Goal: Task Accomplishment & Management: Complete application form

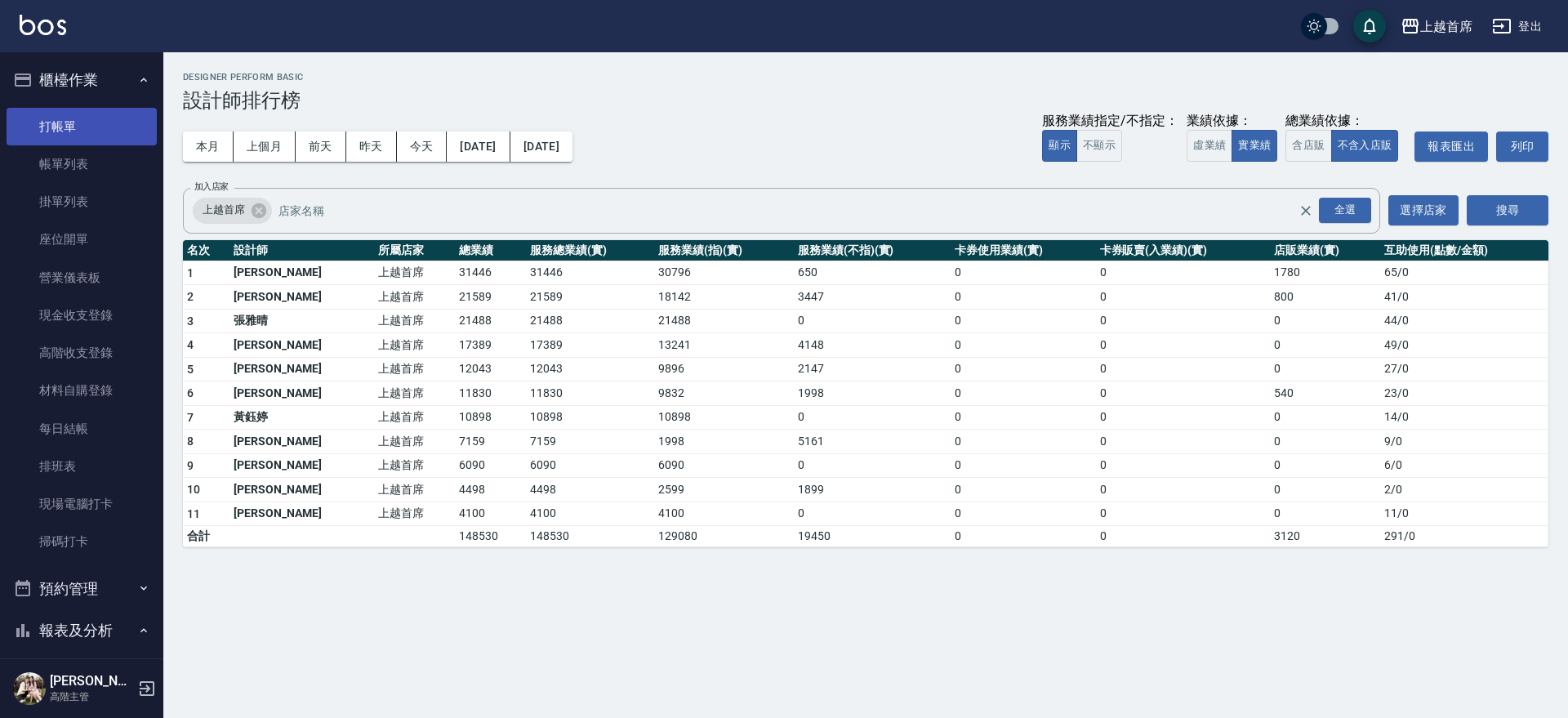
click at [63, 121] on link "打帳單" at bounding box center [81, 126] width 150 height 37
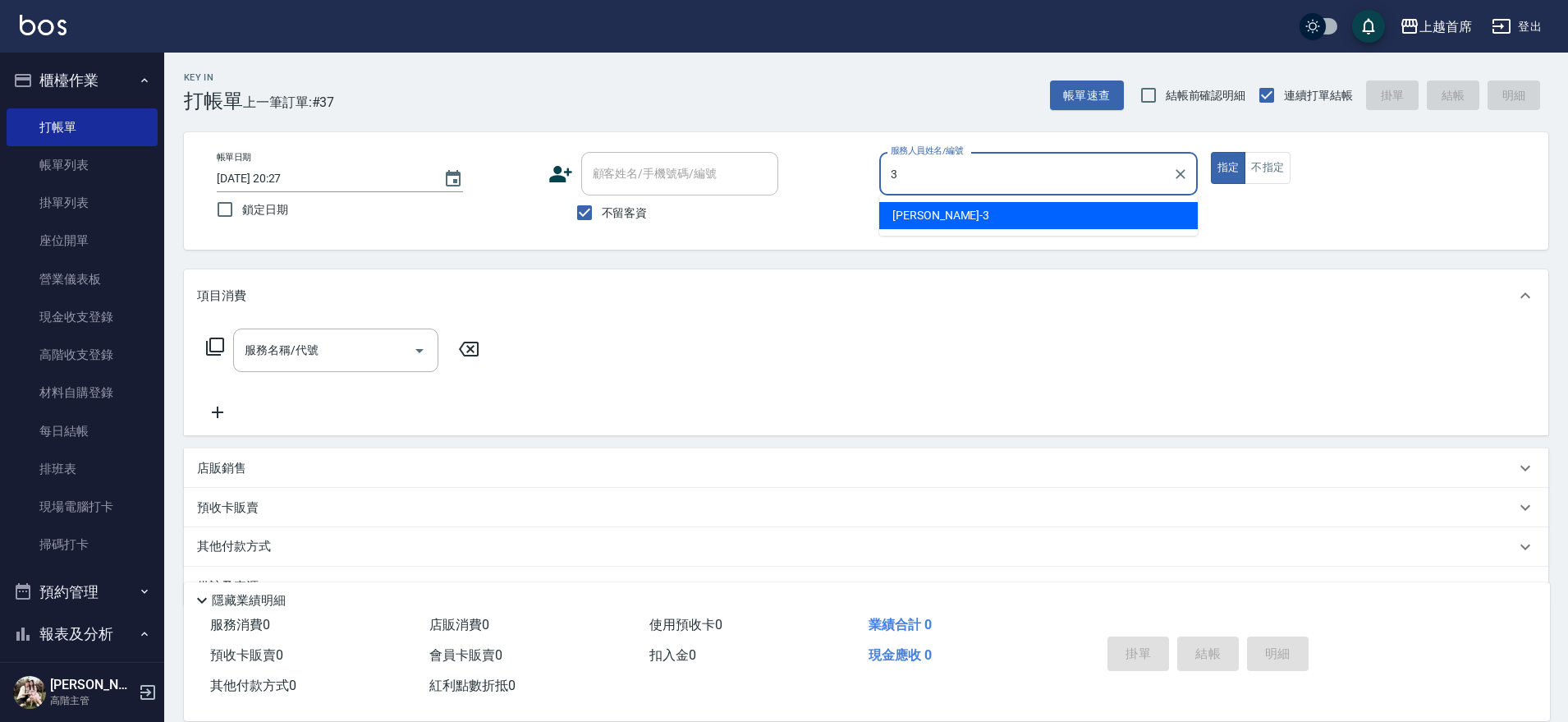
type input "[PERSON_NAME]-3"
type button "true"
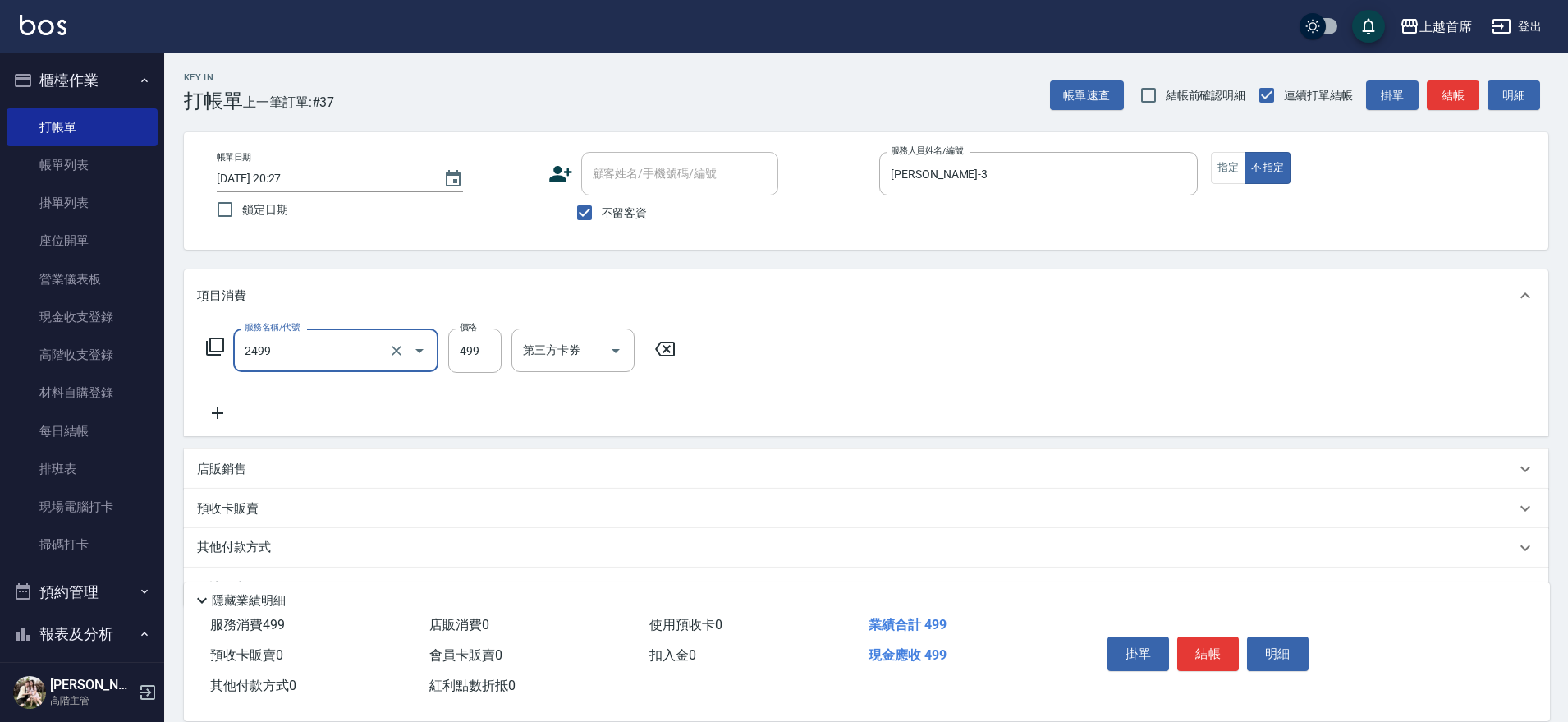
type input "499海鹽洗剪套餐(2499)"
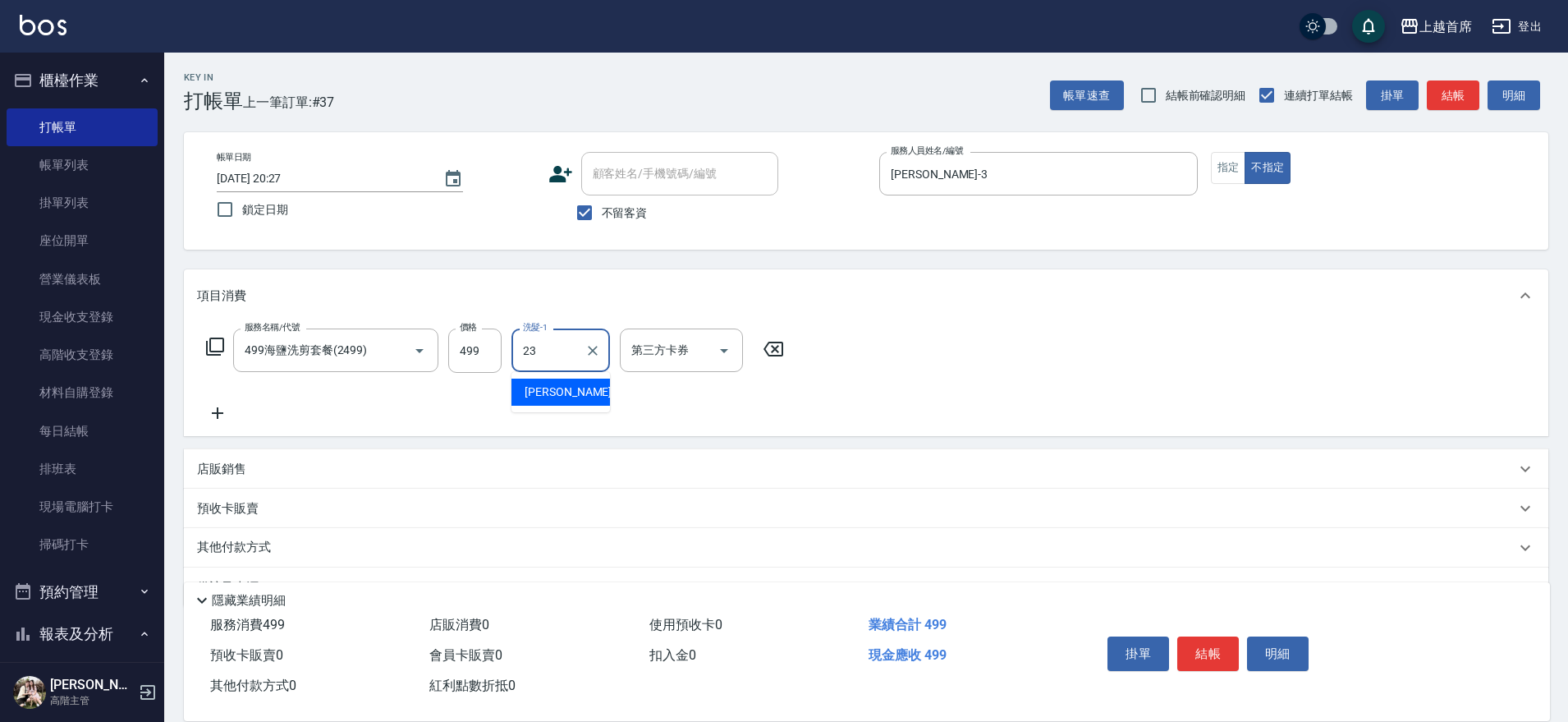
type input "[PERSON_NAME]-23"
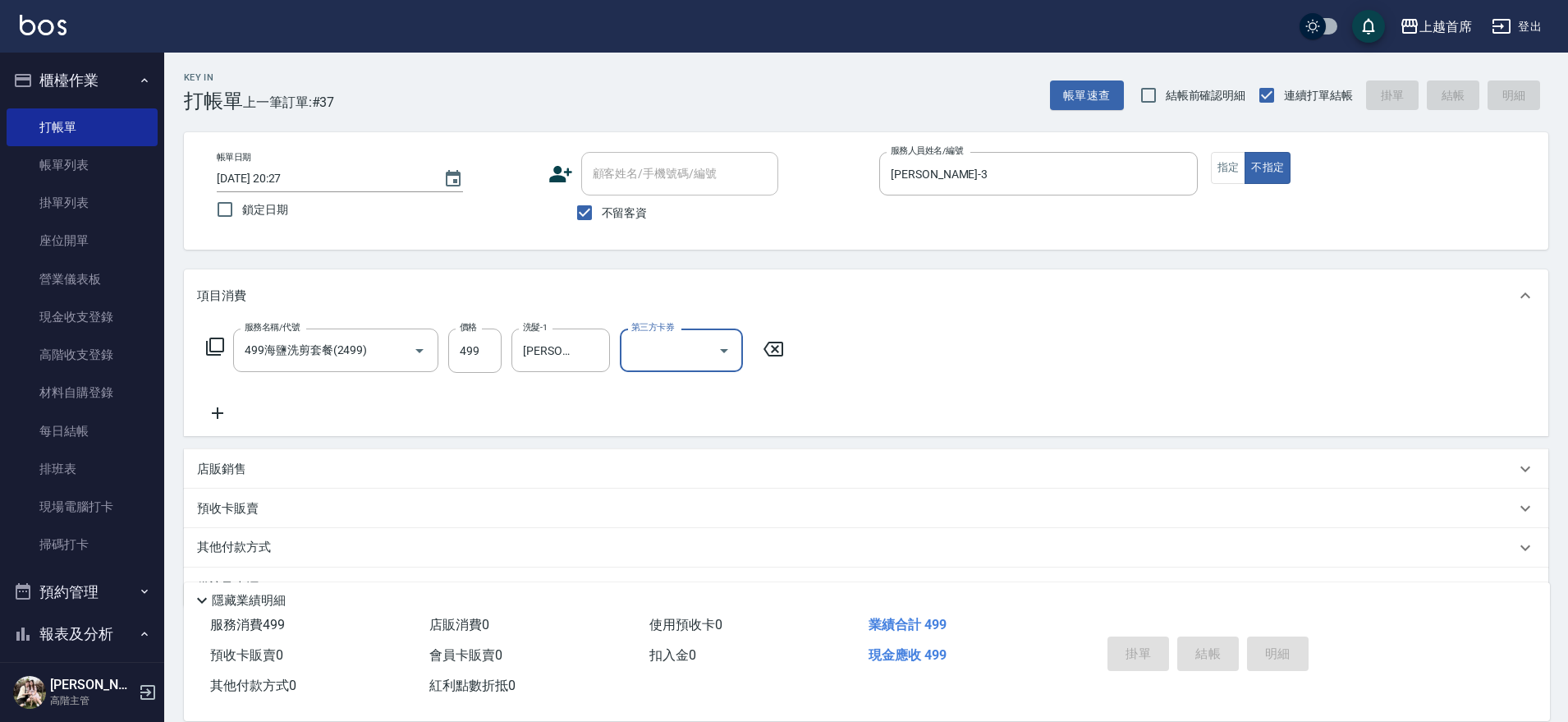
type input "[DATE] 20:28"
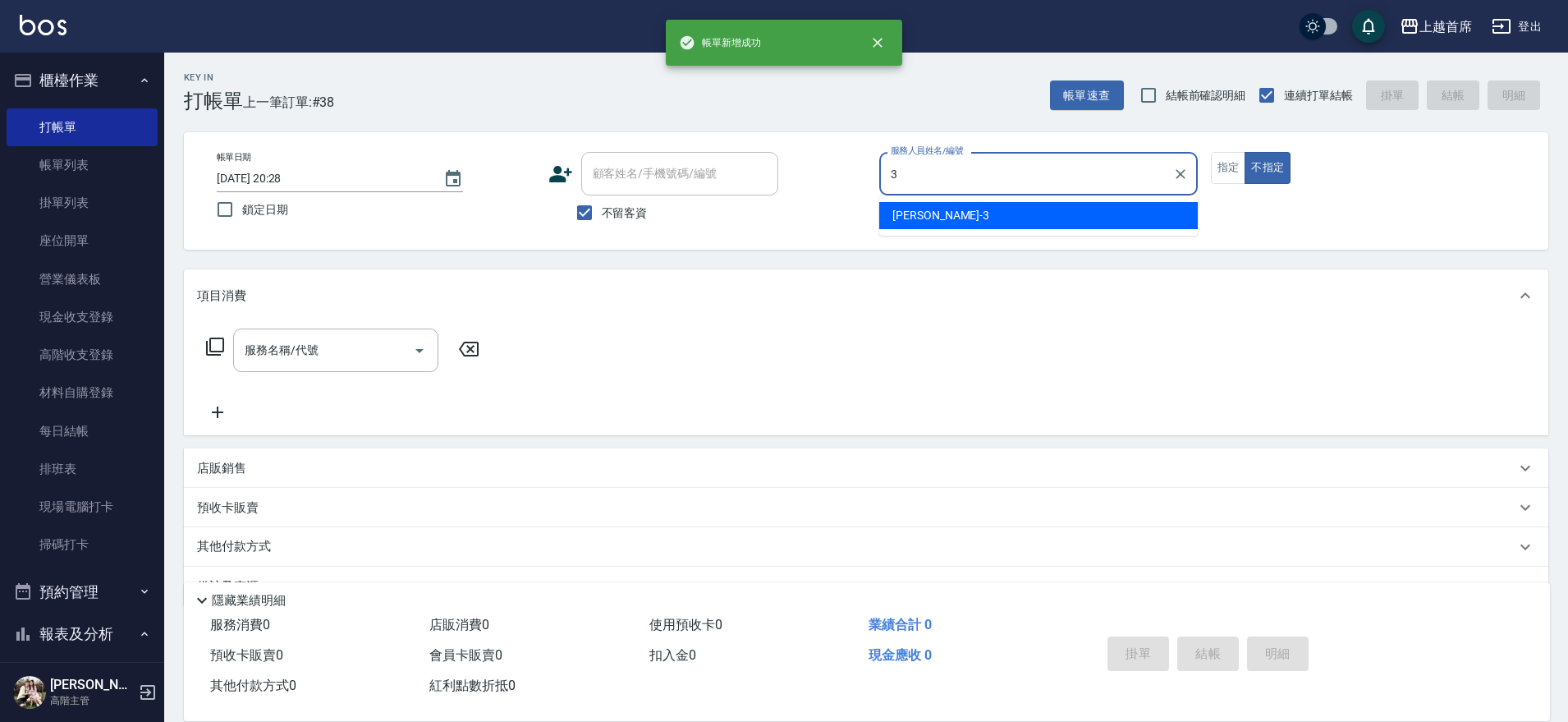
type input "[PERSON_NAME]-3"
type button "false"
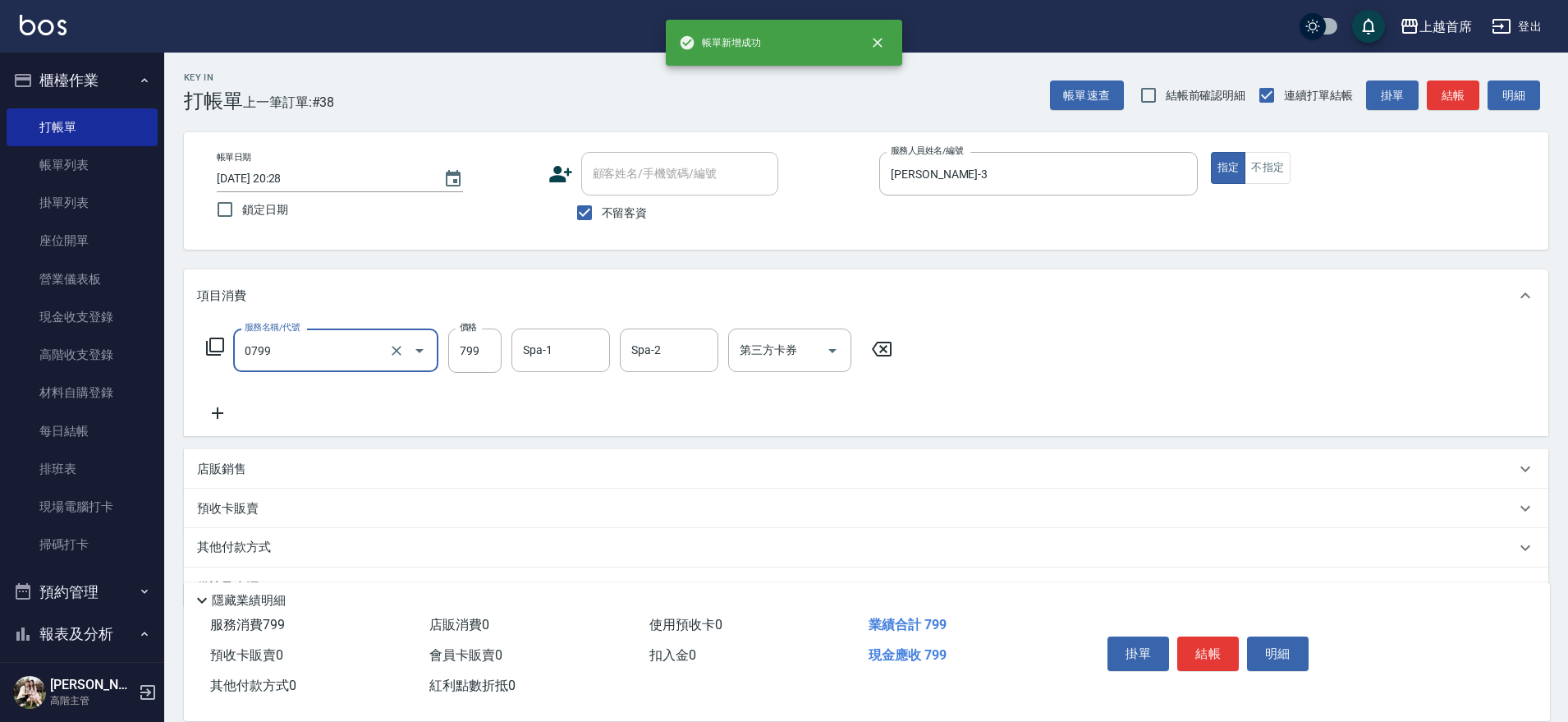
type input "精油799(0799)"
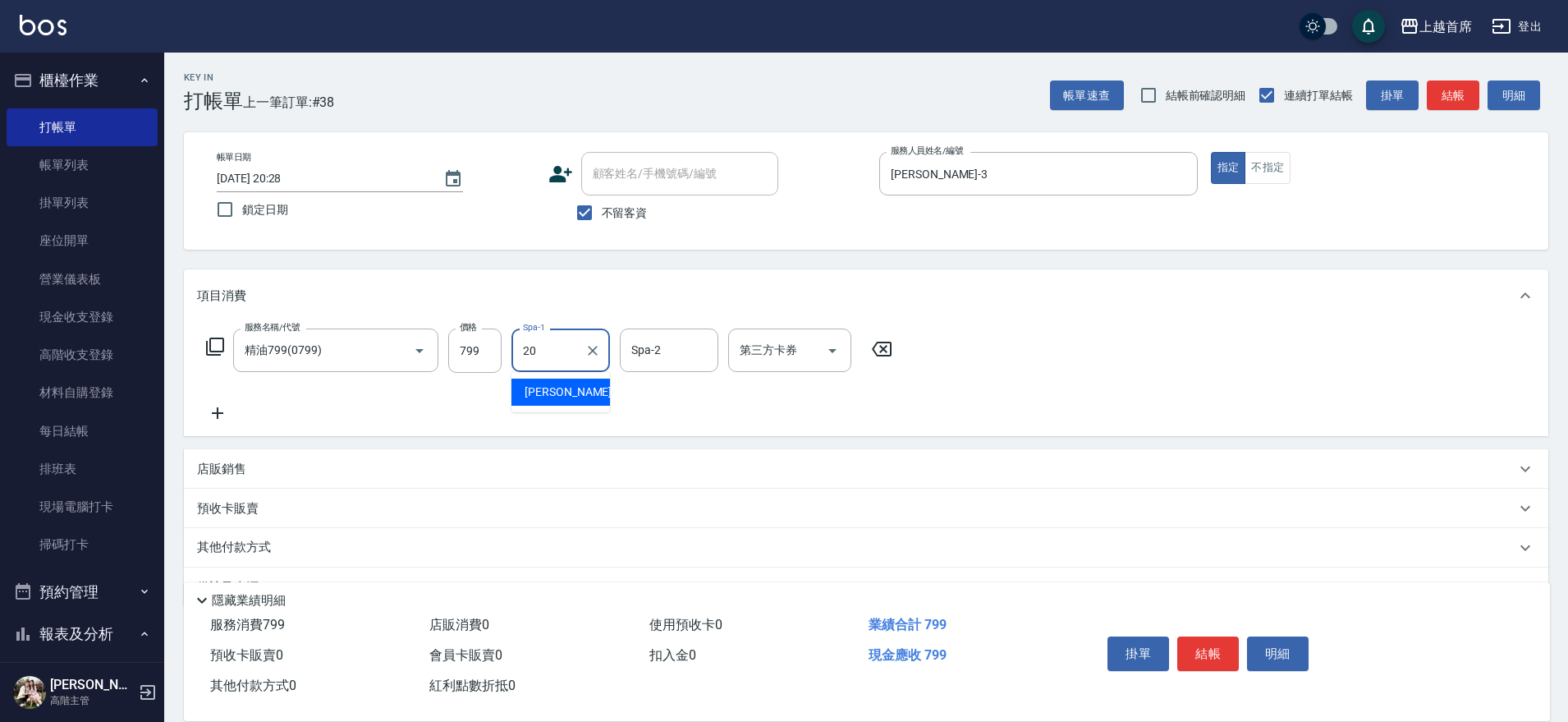
type input "[PERSON_NAME]-20"
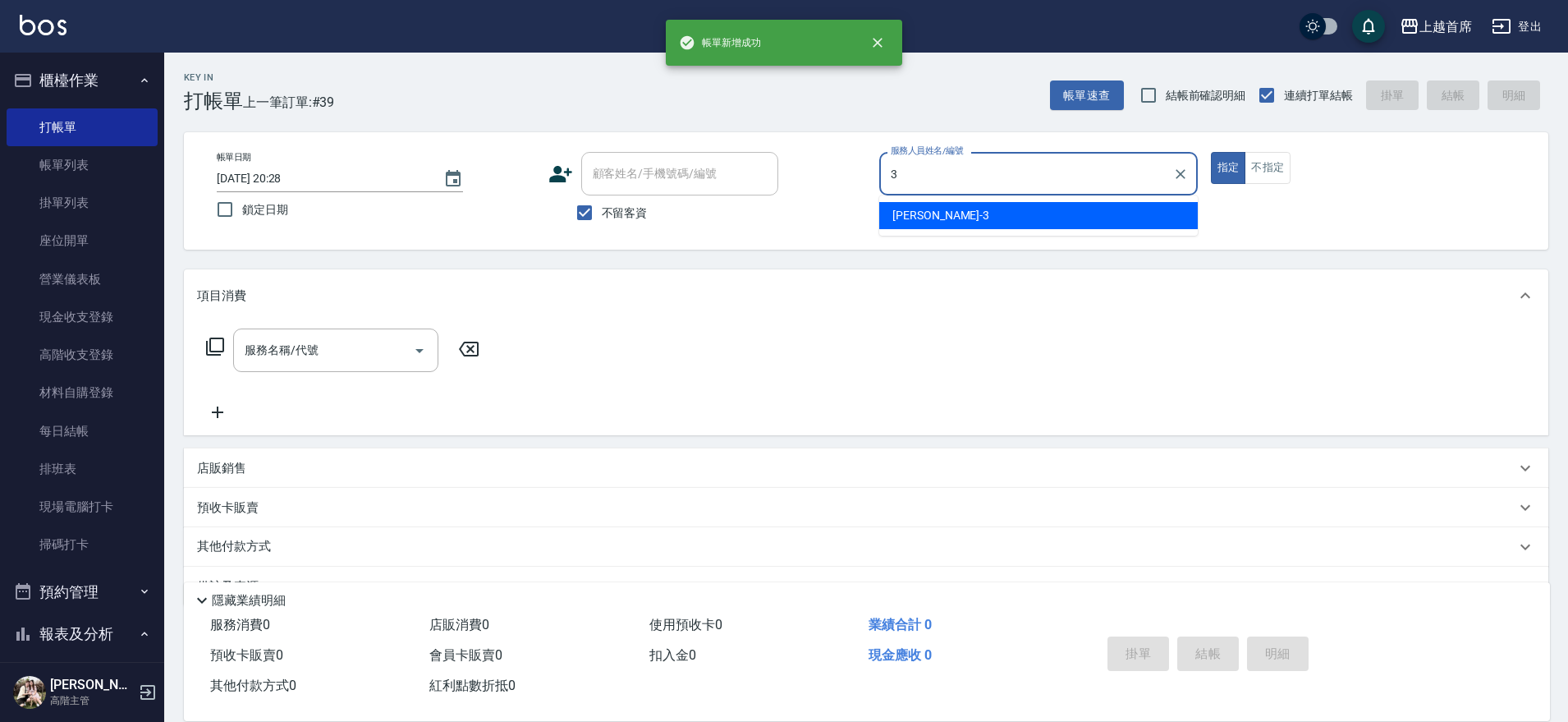
type input "[PERSON_NAME]-3"
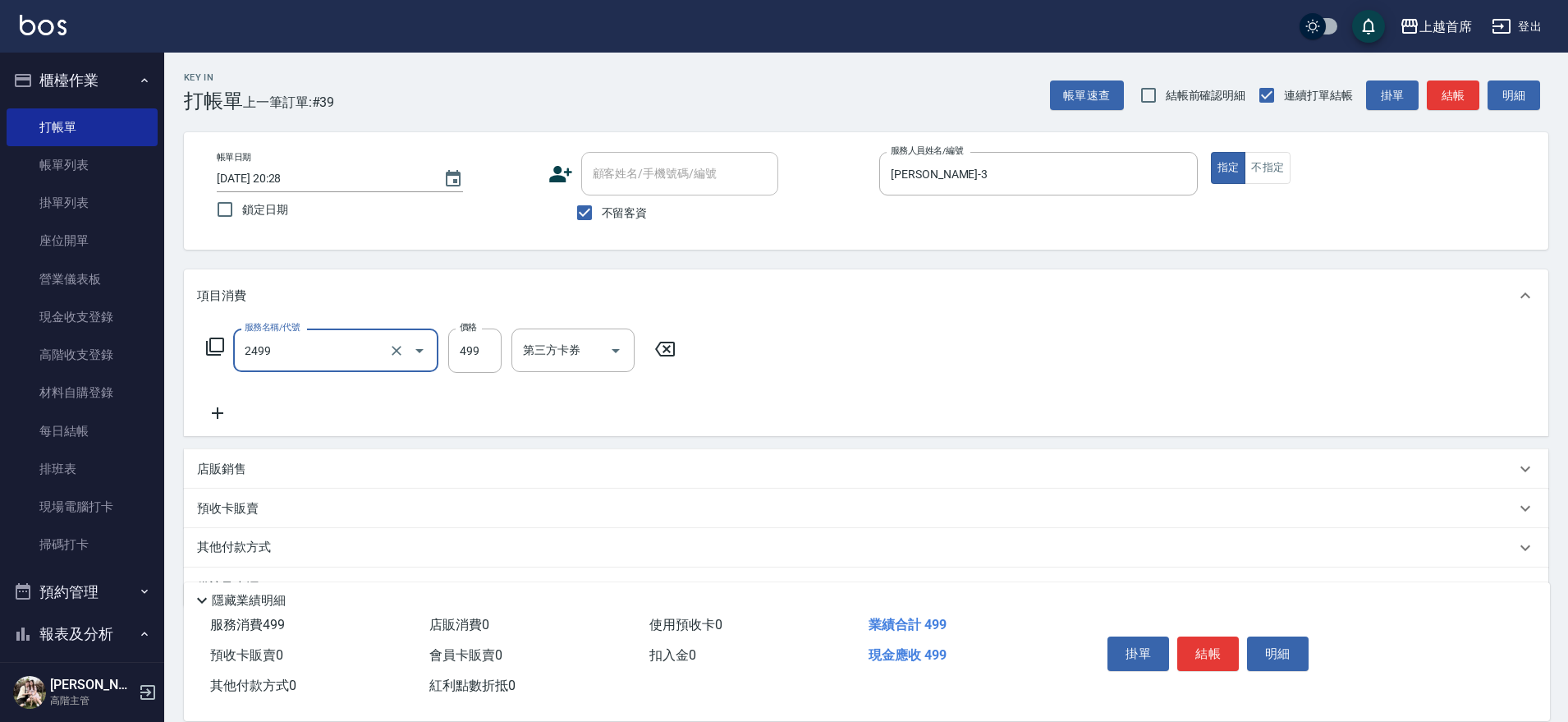
type input "499海鹽洗剪套餐(2499)"
type input "[PERSON_NAME]-23"
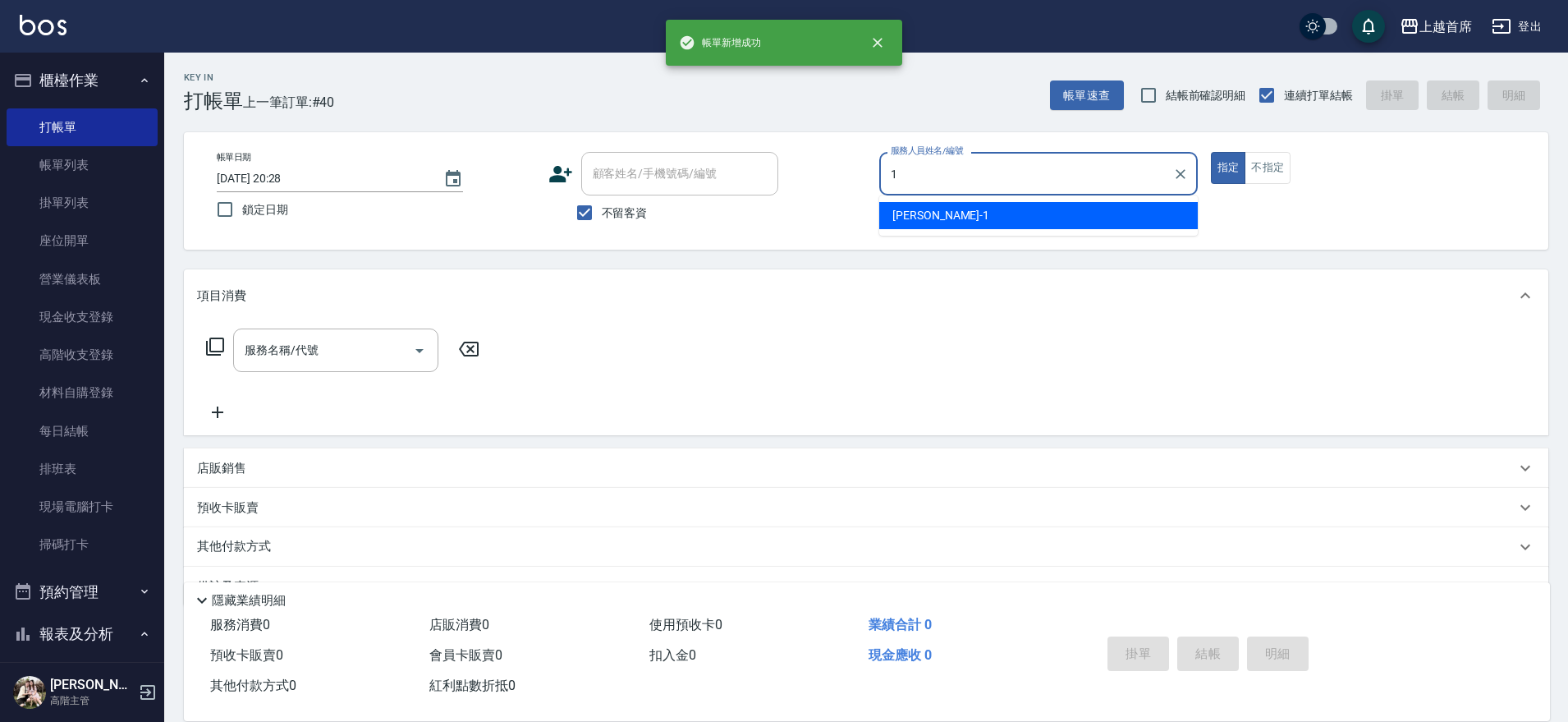
type input "[PERSON_NAME]-1"
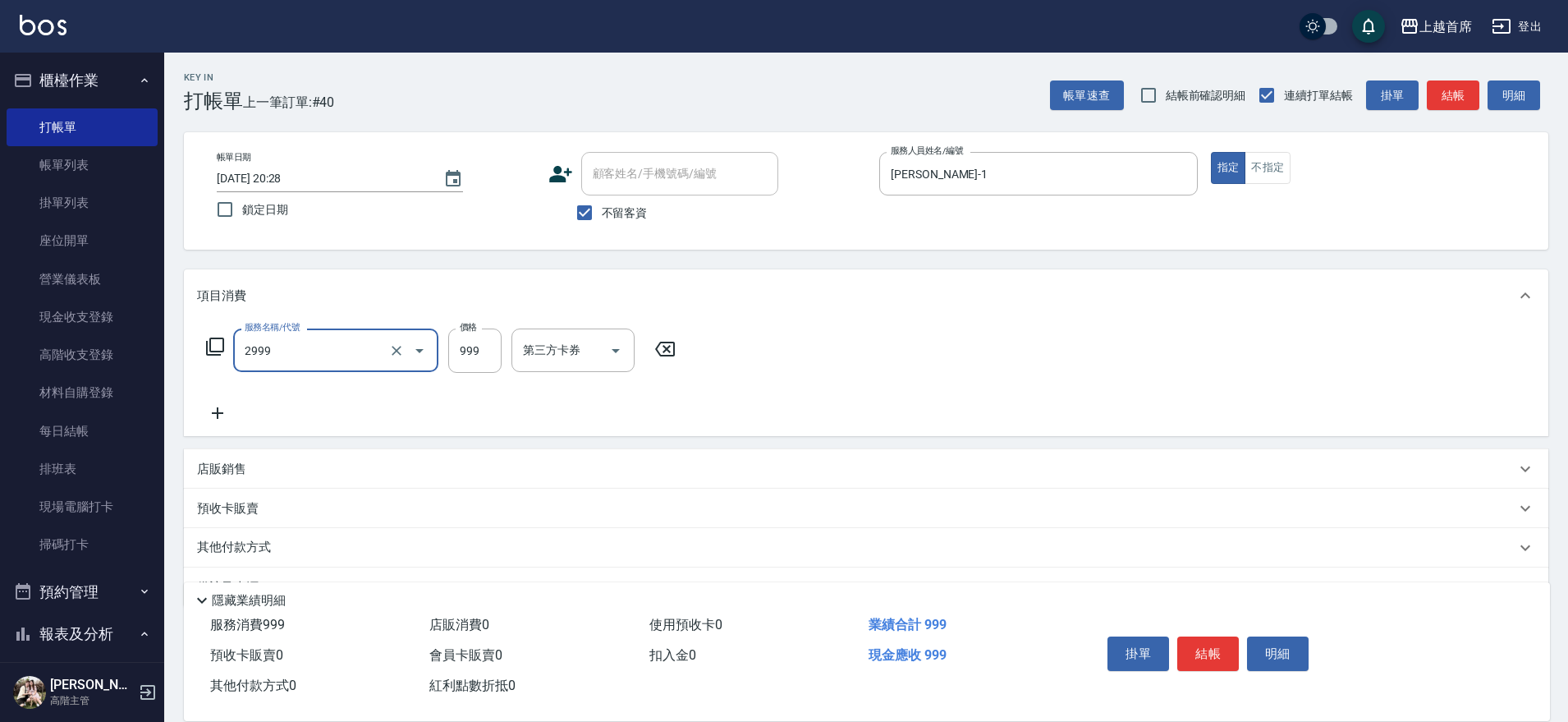
type input "spa精油洗剪套餐999(2999)"
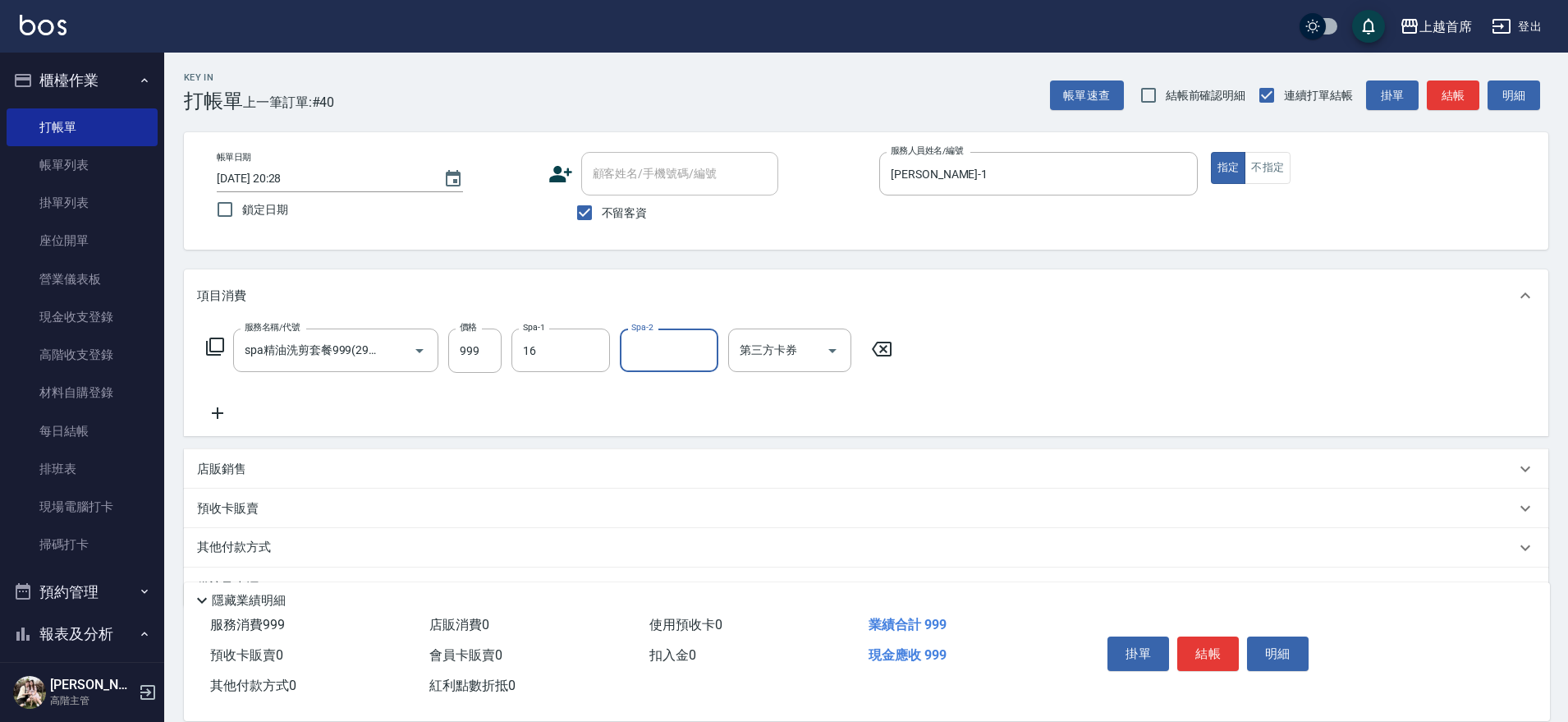
type input "[PERSON_NAME]-16"
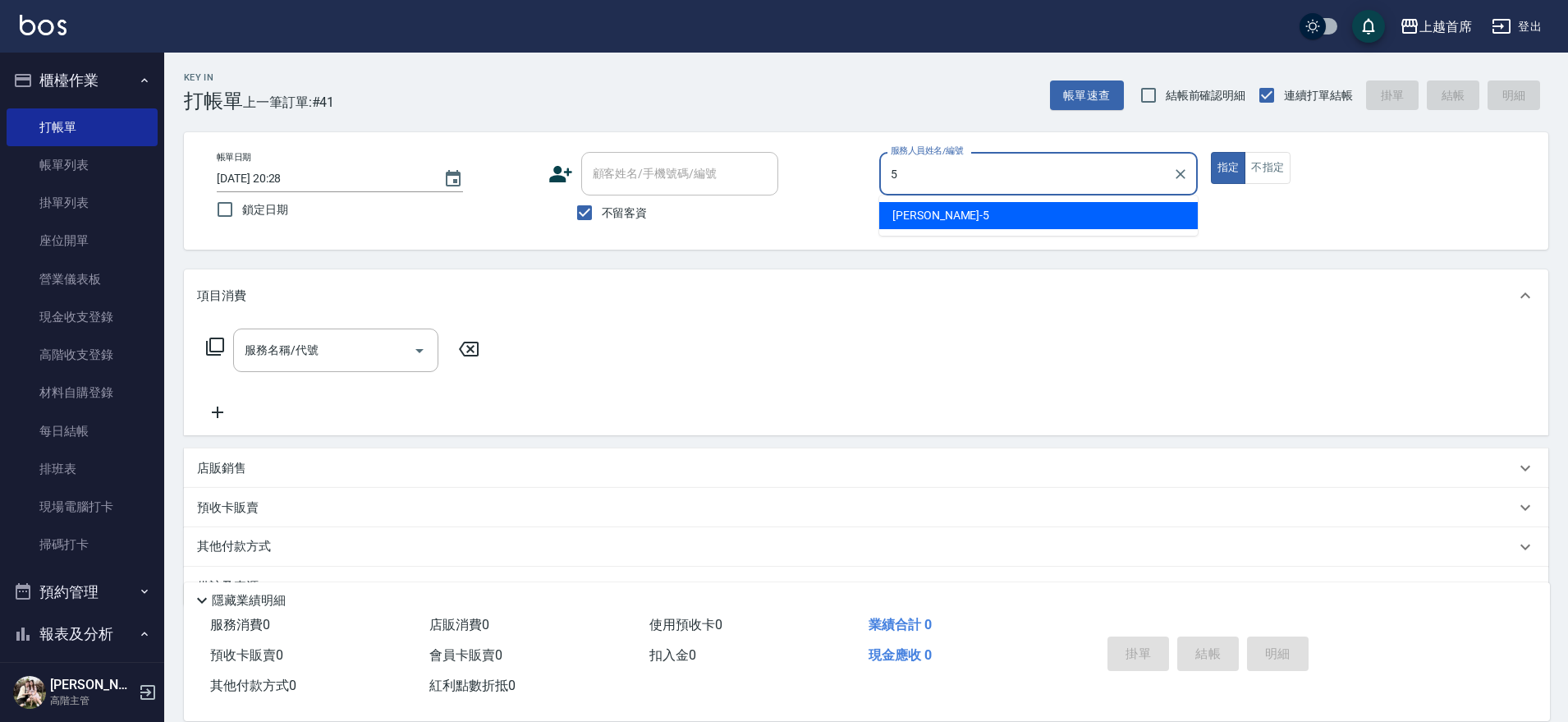
type input "[PERSON_NAME]-5"
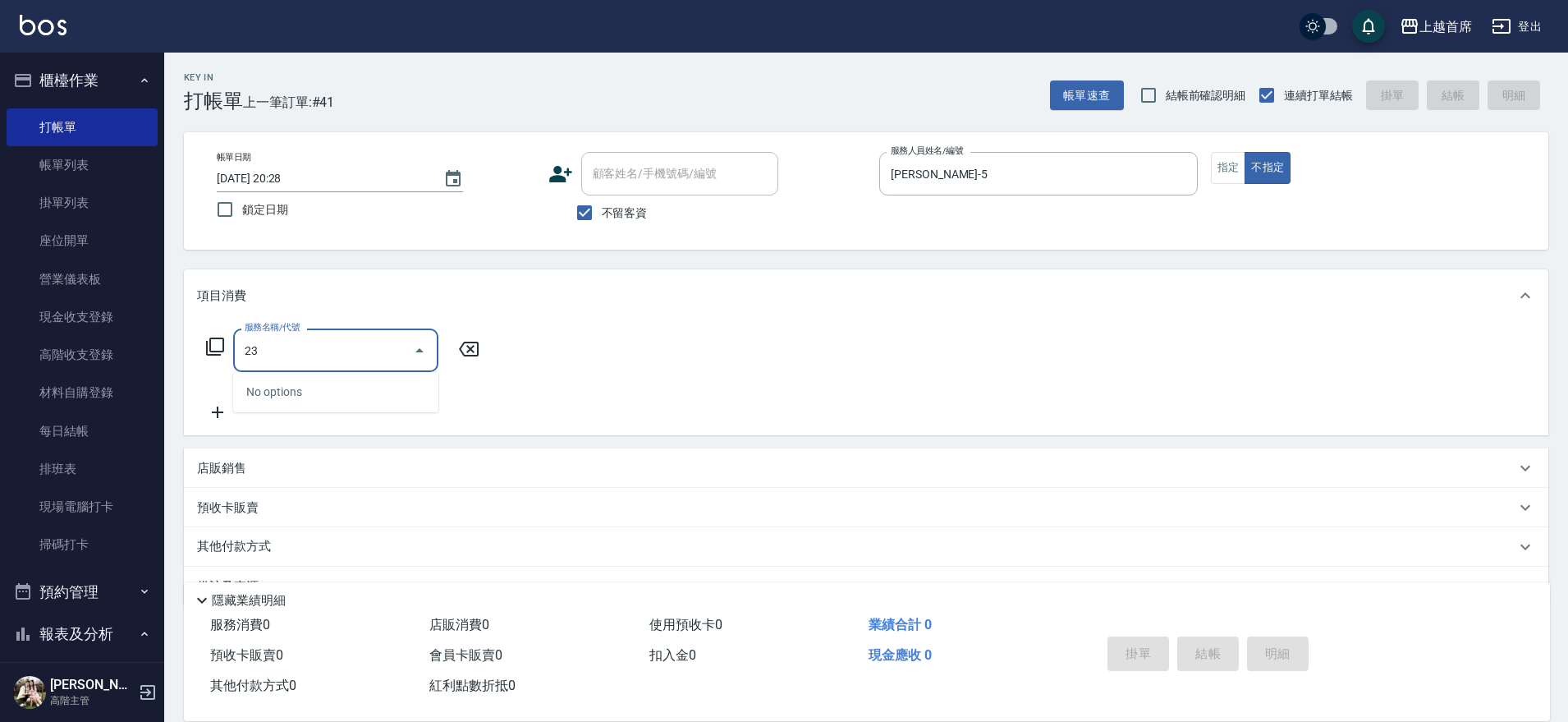
type input "2"
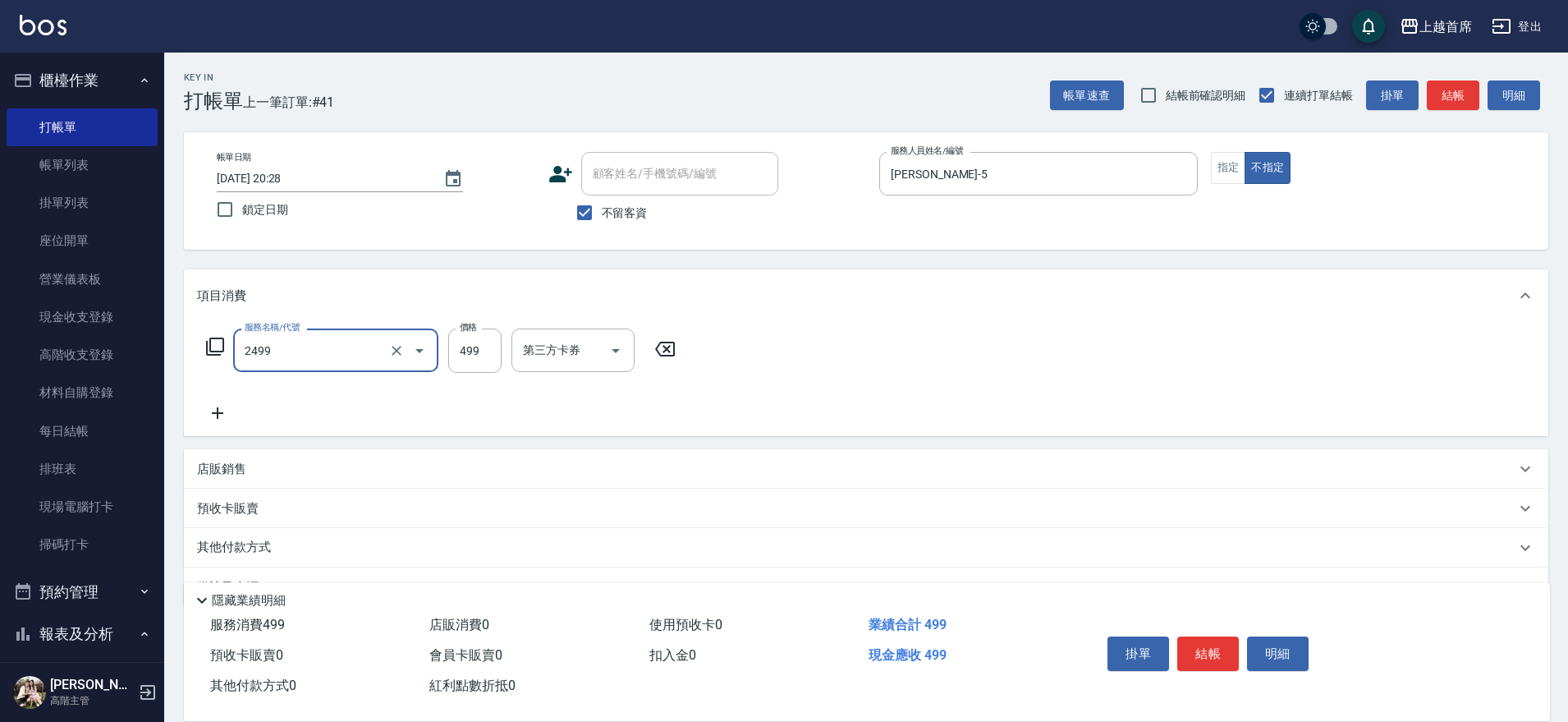
type input "499海鹽洗剪套餐(2499)"
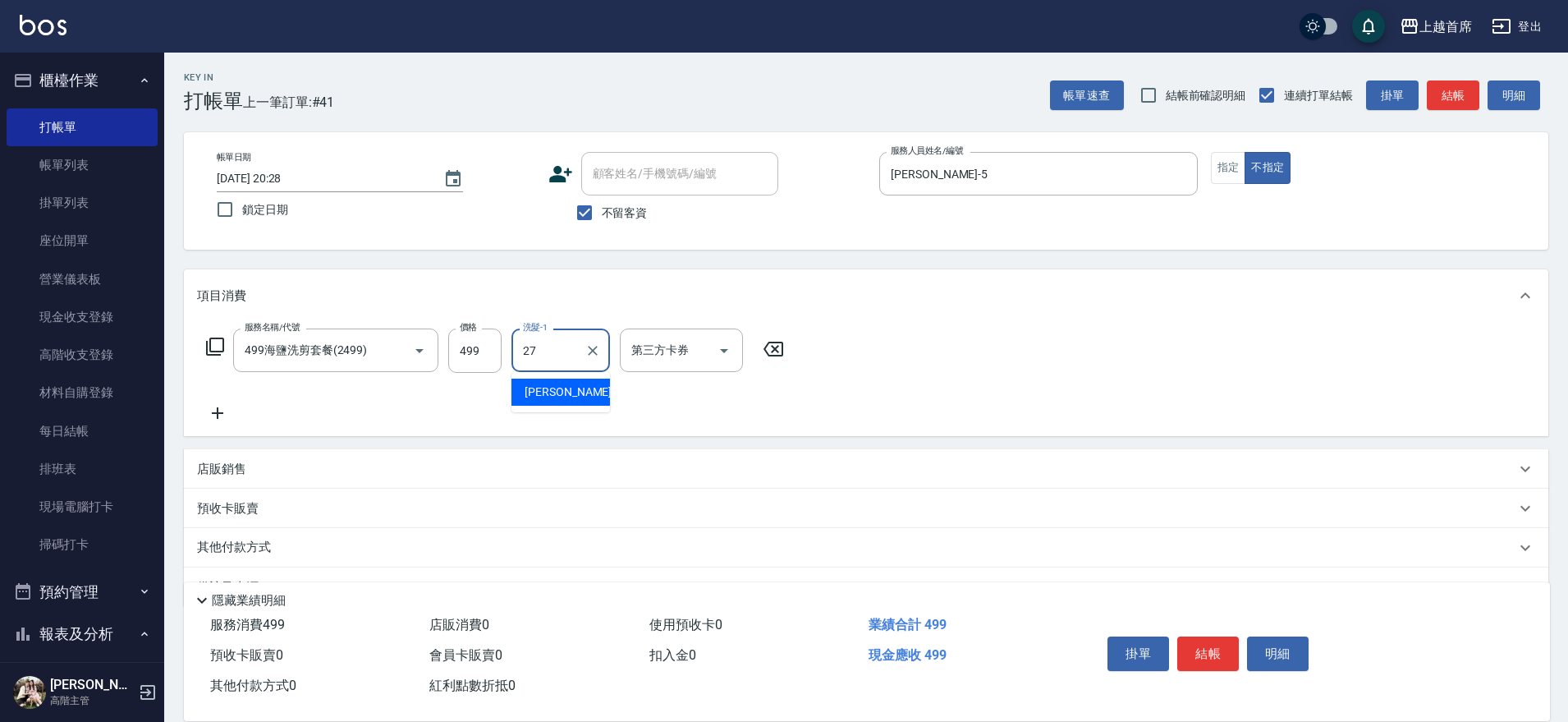
type input "[PERSON_NAME]-27"
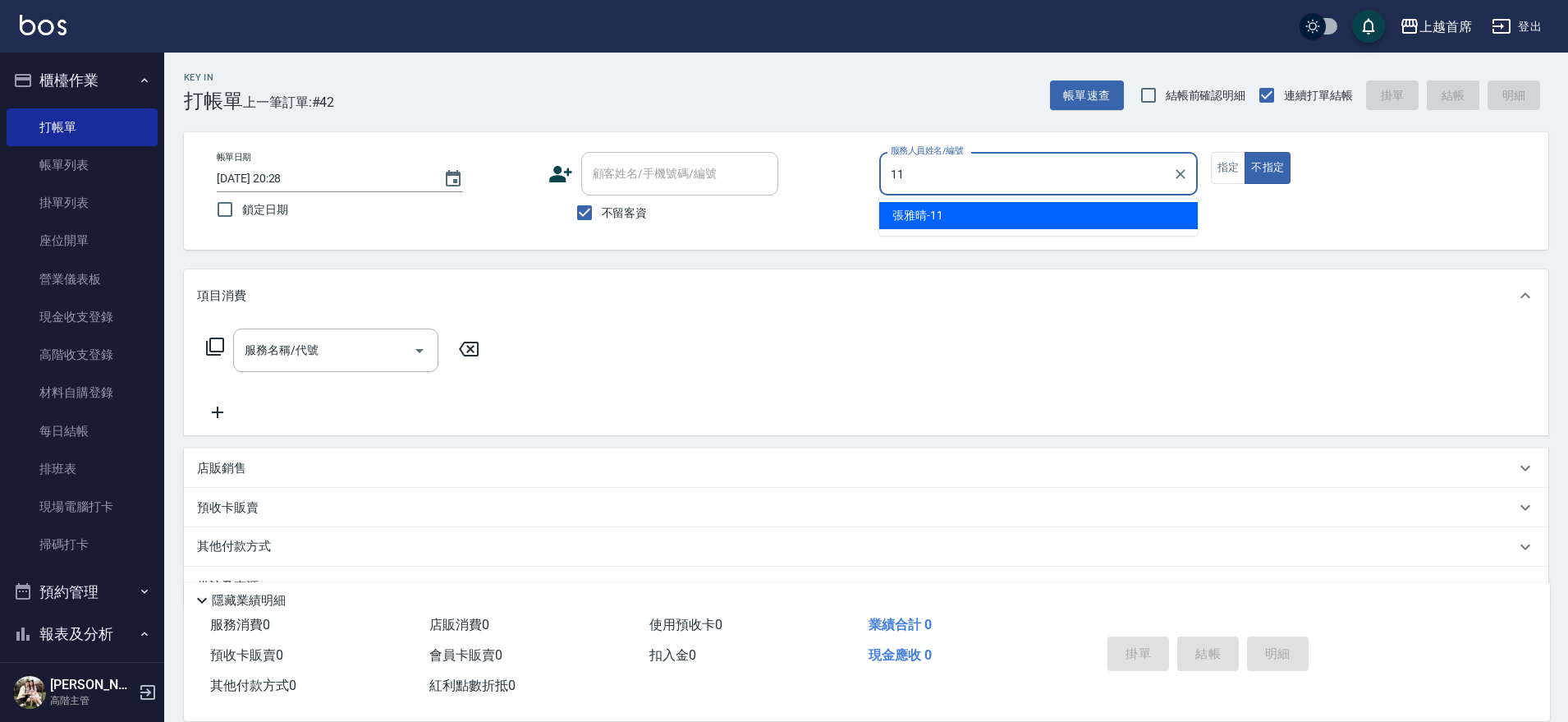
type input "[PERSON_NAME]-11"
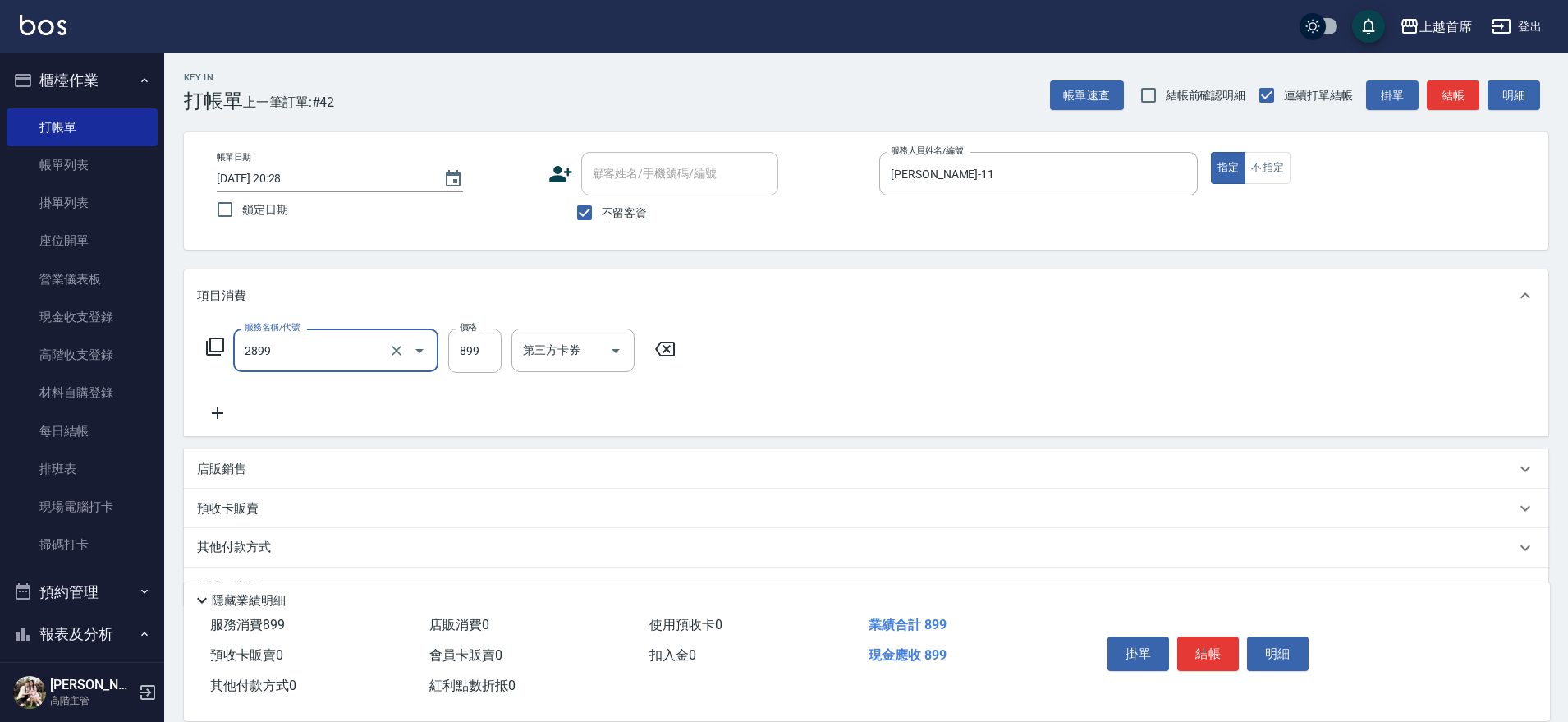
type input "899洗剪去角質套餐(2899)"
type input "[PERSON_NAME]-20"
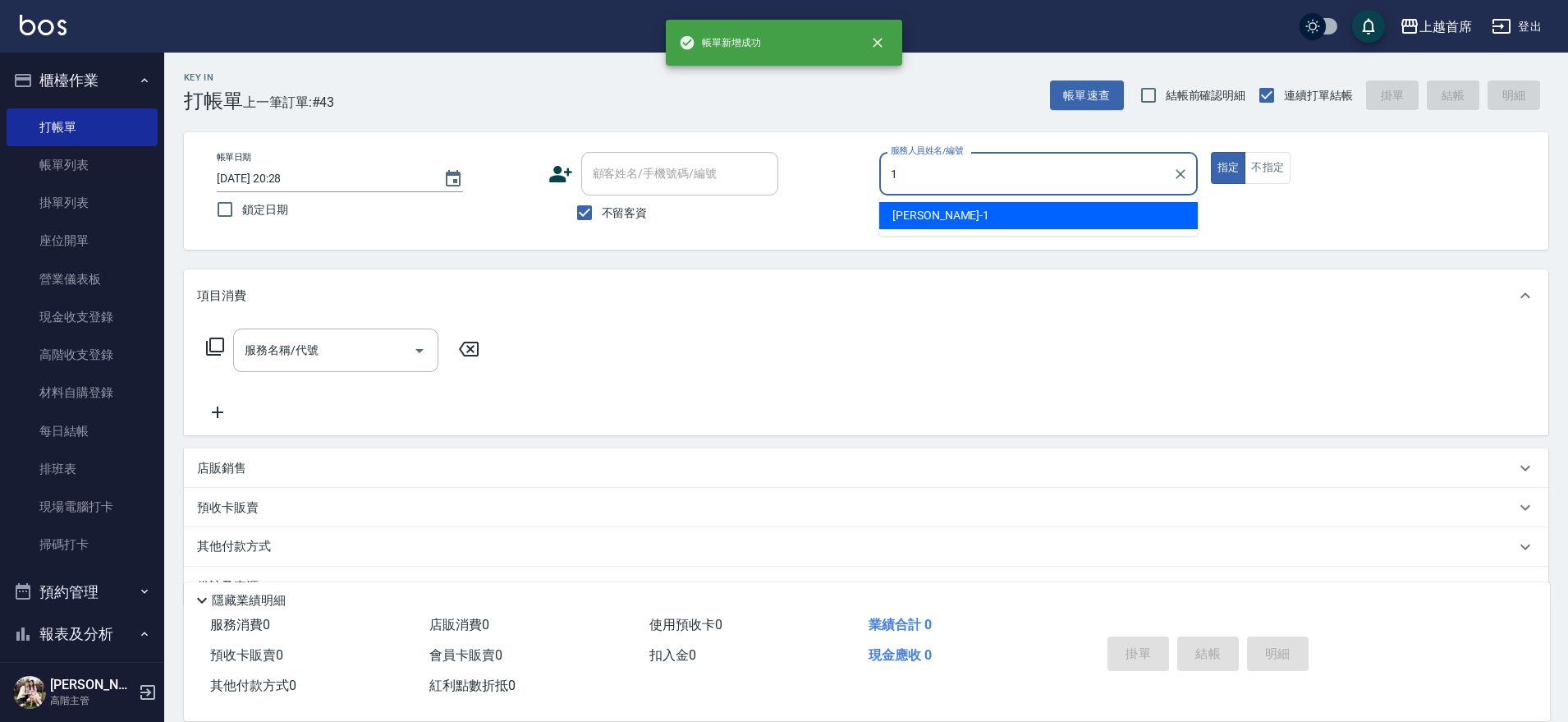
type input "[PERSON_NAME]-1"
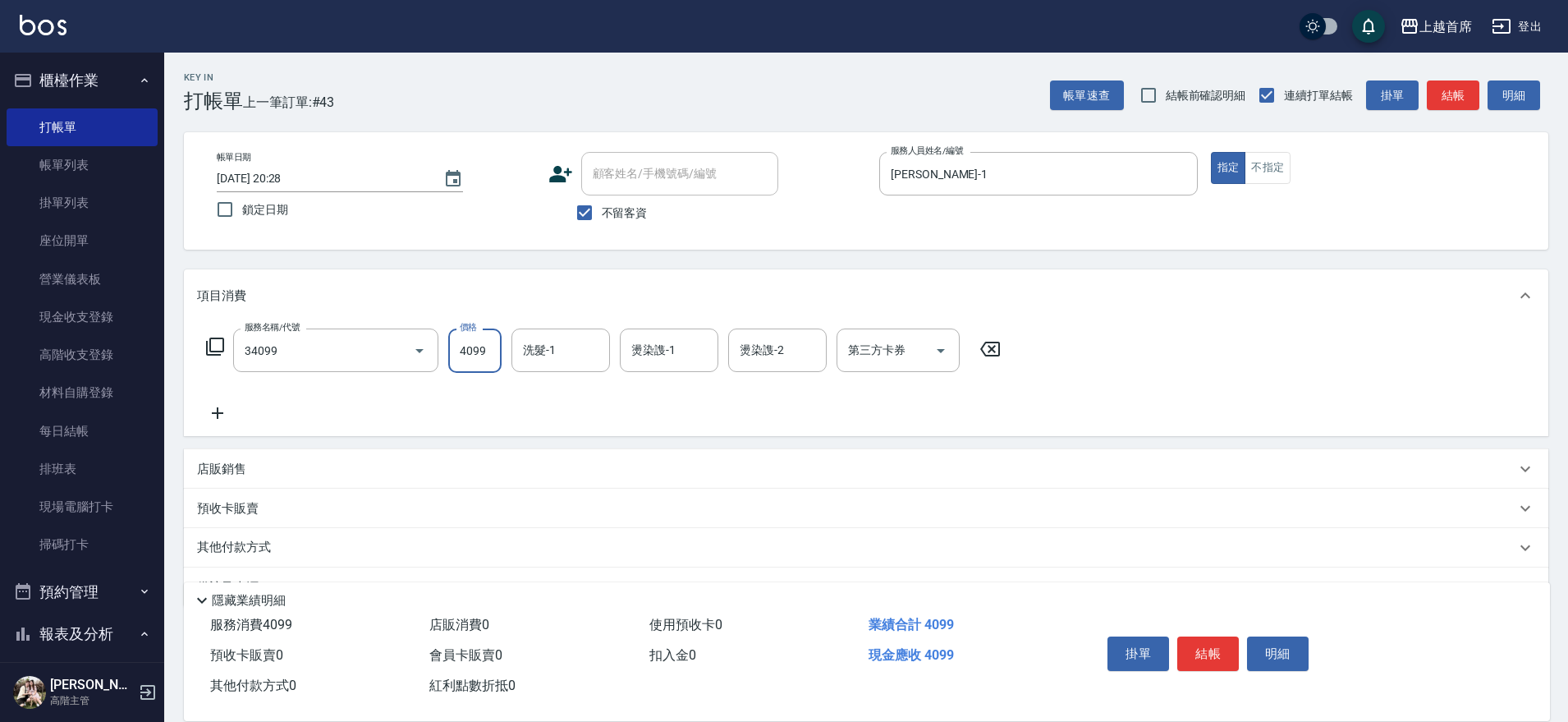
type input "燙髮A餐(34099)"
type input "3500"
type input "[PERSON_NAME]-16"
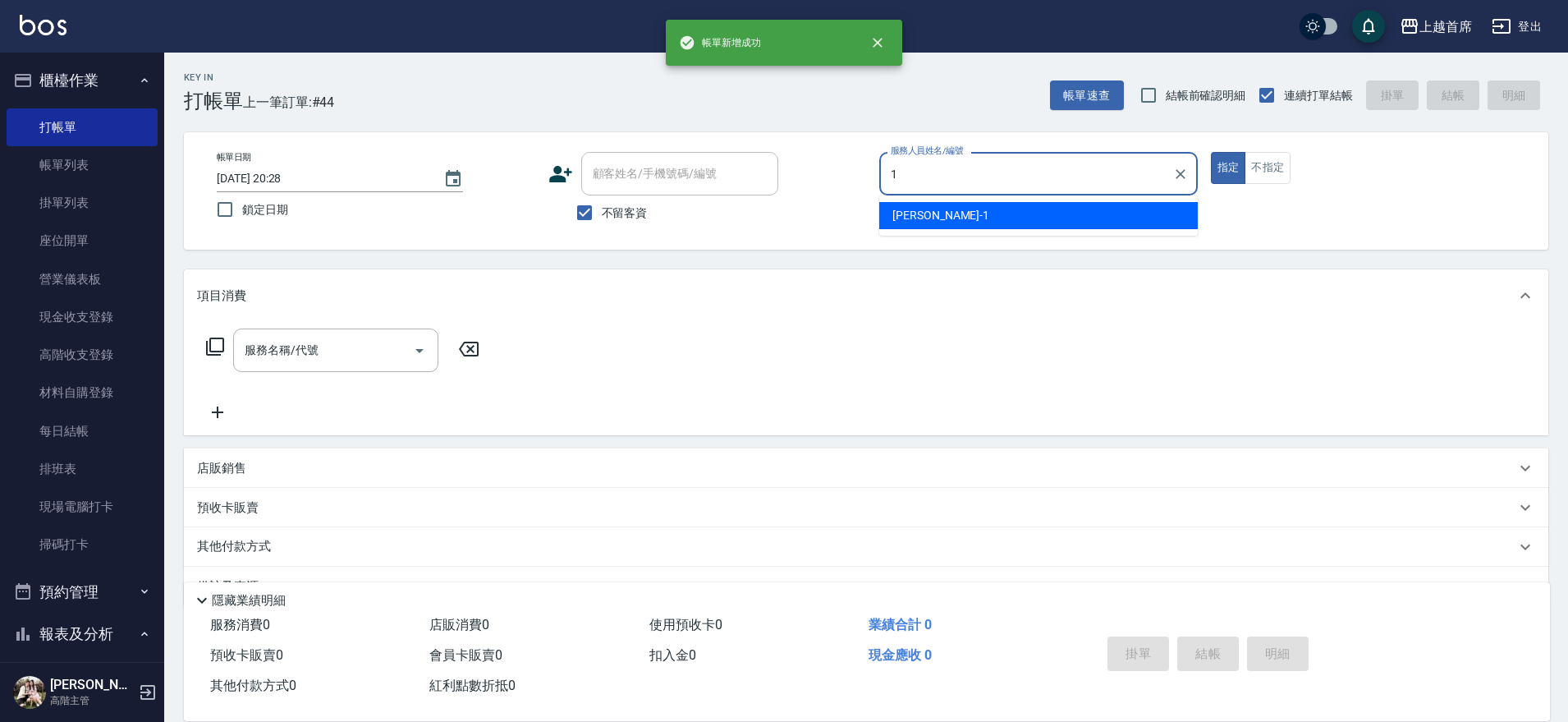
type input "[PERSON_NAME]-1"
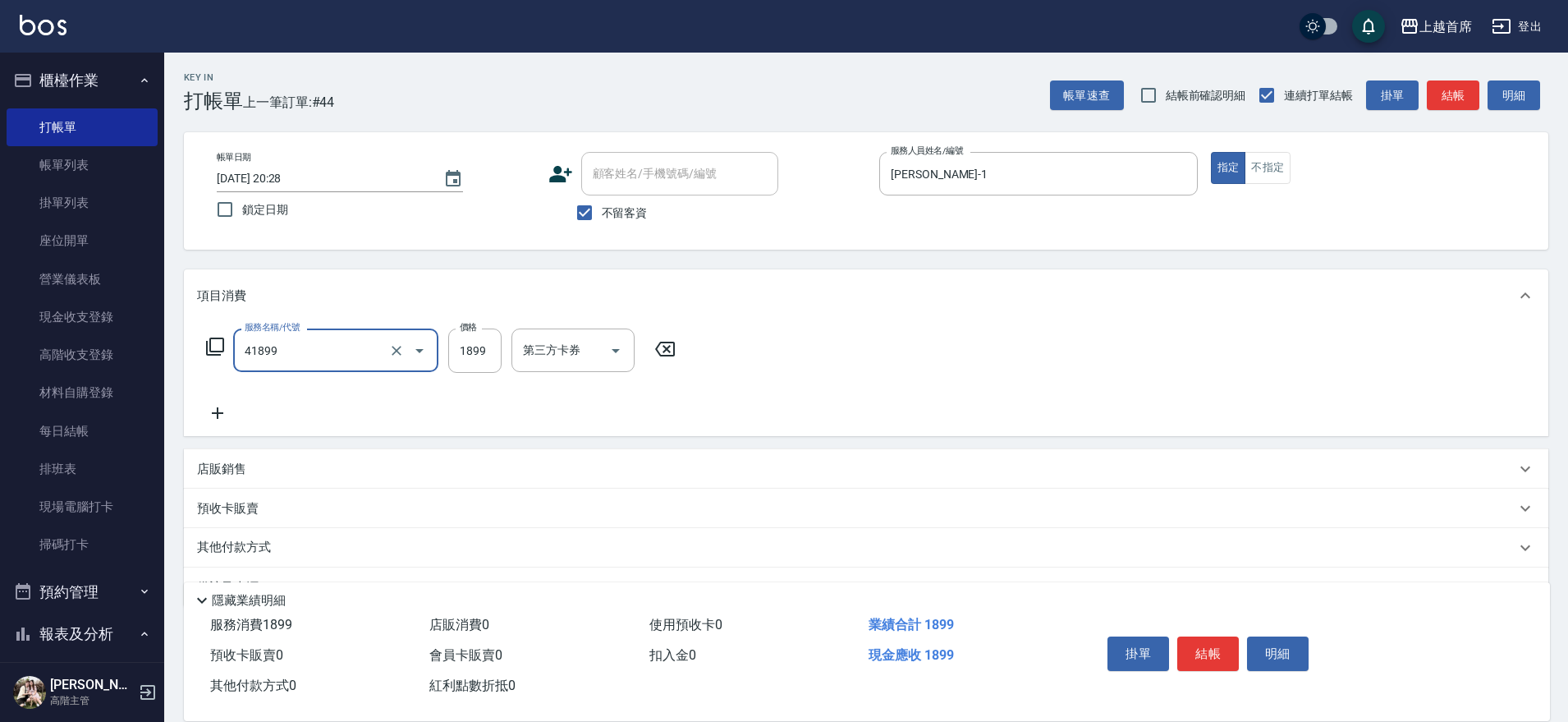
type input "染髮D餐(41899)"
type input "1999"
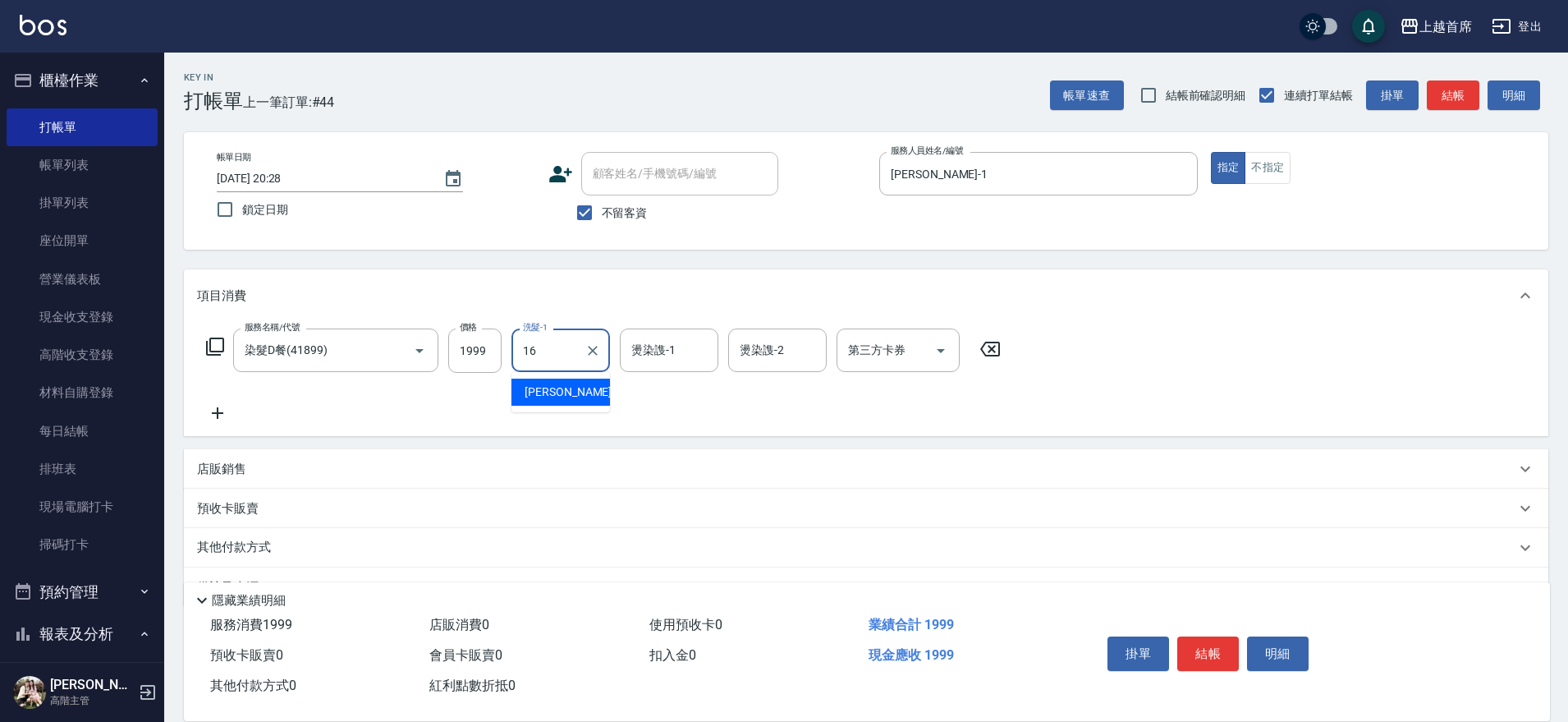
type input "[PERSON_NAME]-16"
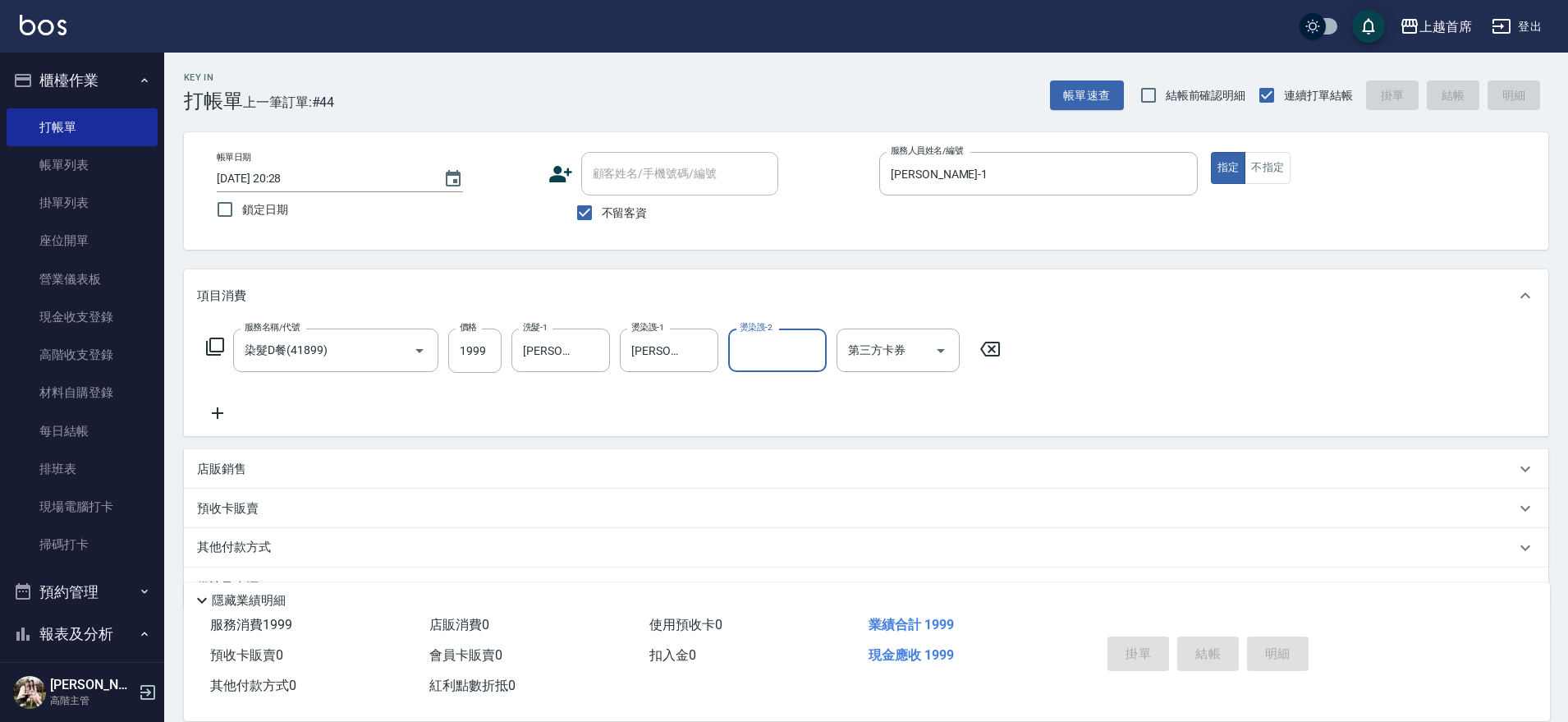
type input "[DATE] 20:29"
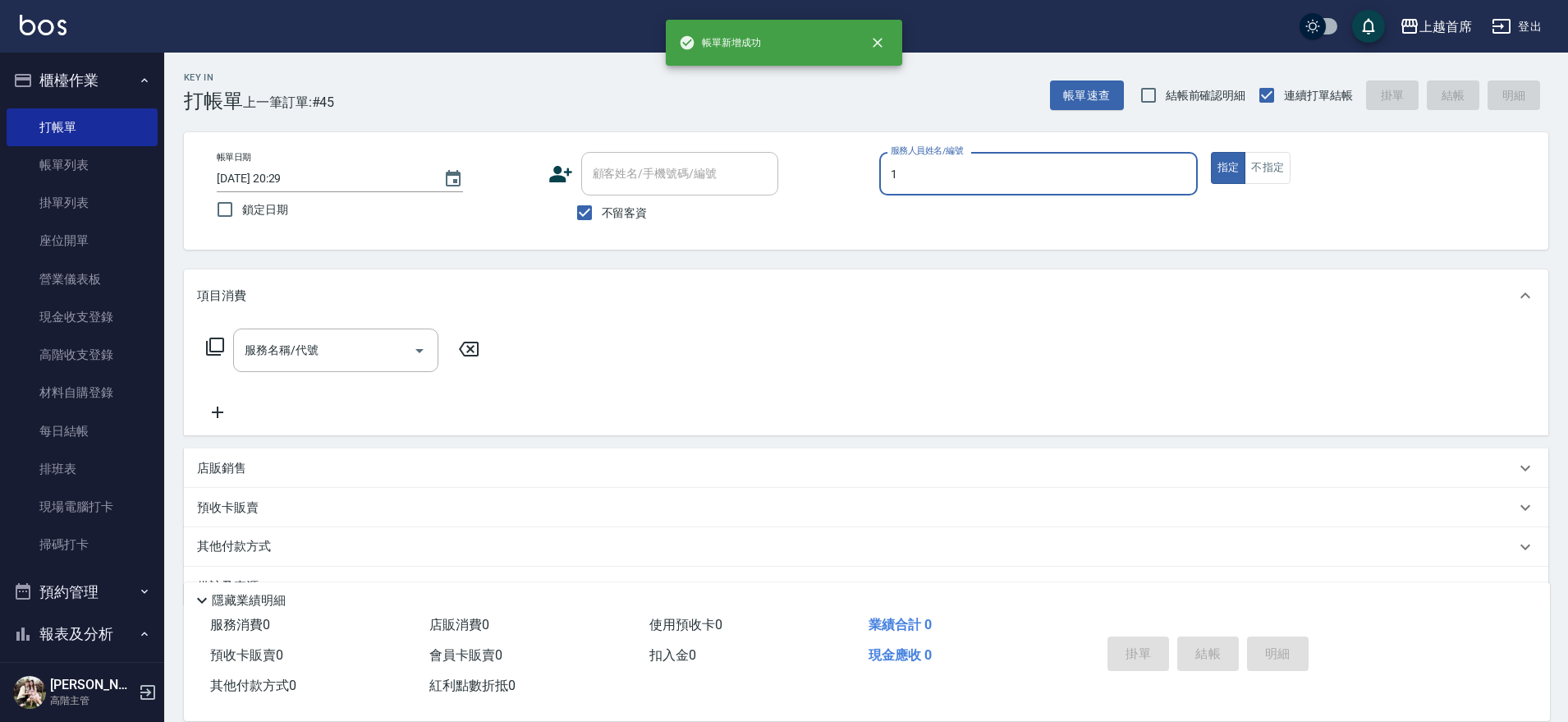
type input "[PERSON_NAME]-1"
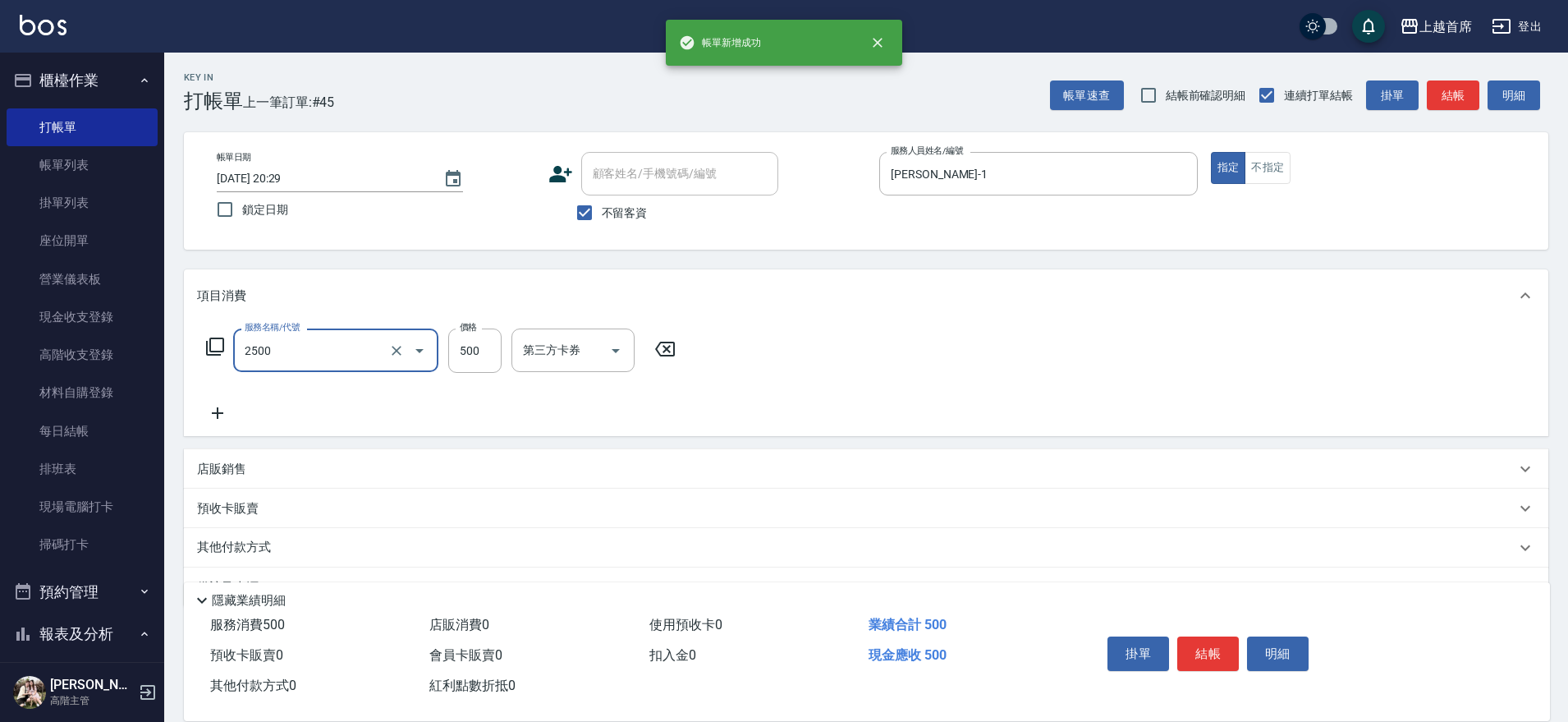
type input "海鹽洗剪500(2500)"
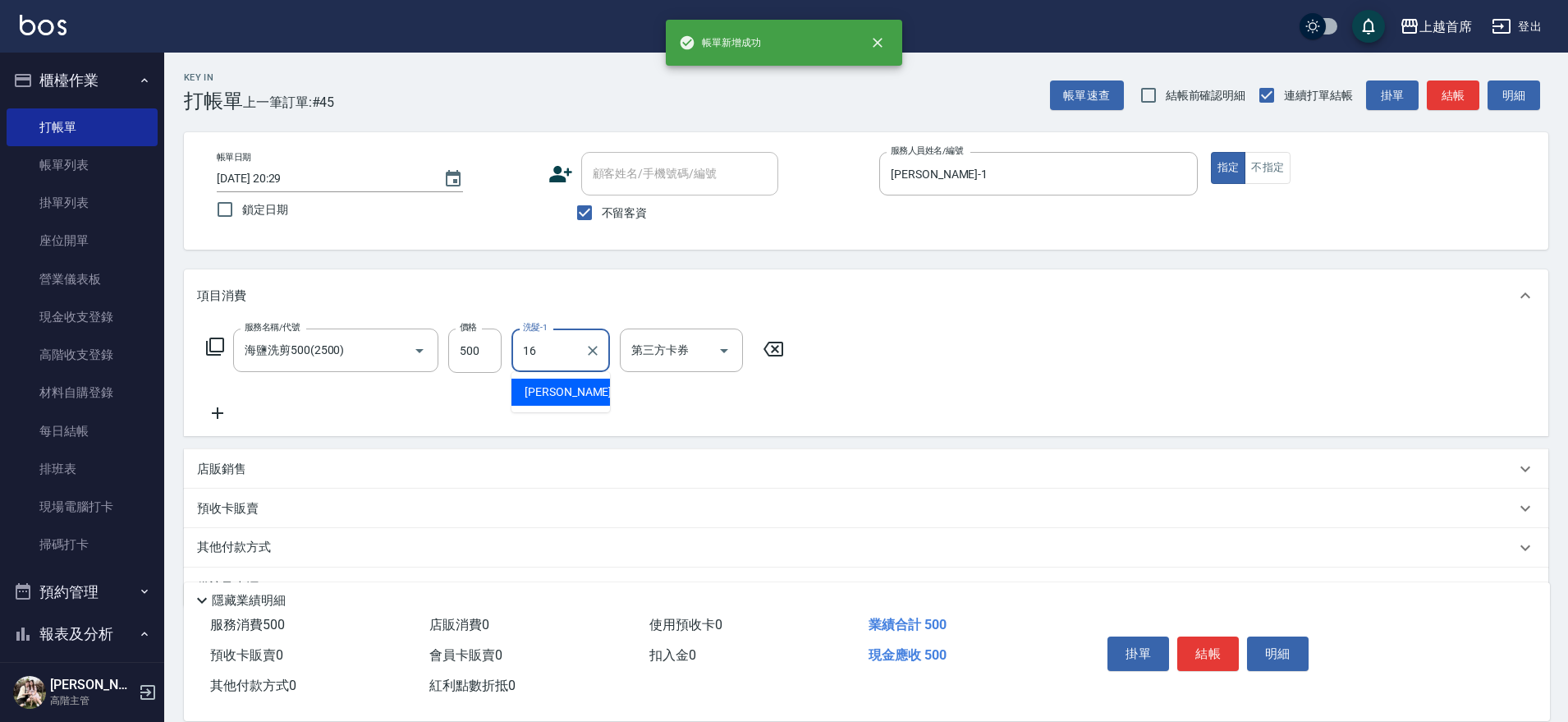
type input "[PERSON_NAME]-16"
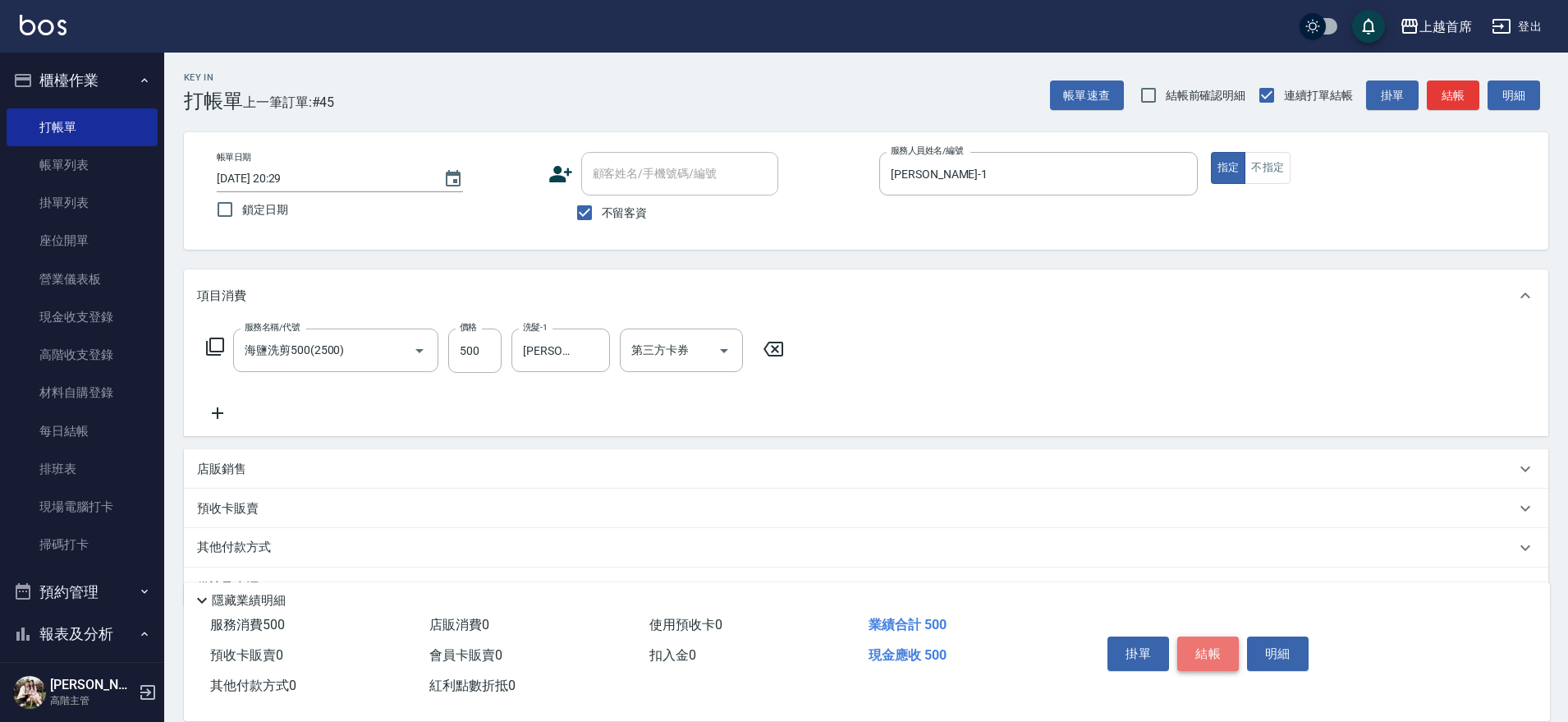
click at [1219, 649] on button "結帳" at bounding box center [1208, 653] width 62 height 35
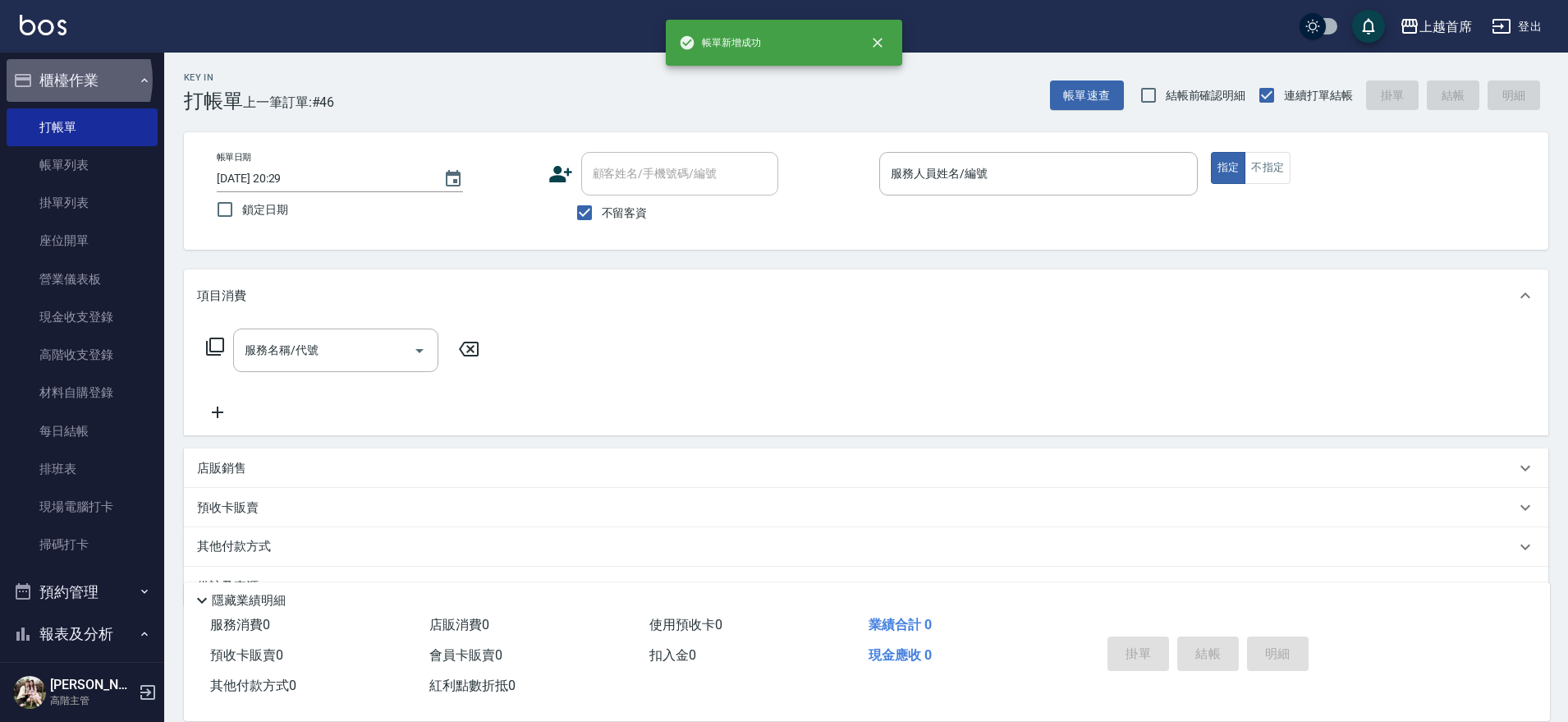
click at [56, 79] on button "櫃檯作業" at bounding box center [81, 80] width 151 height 43
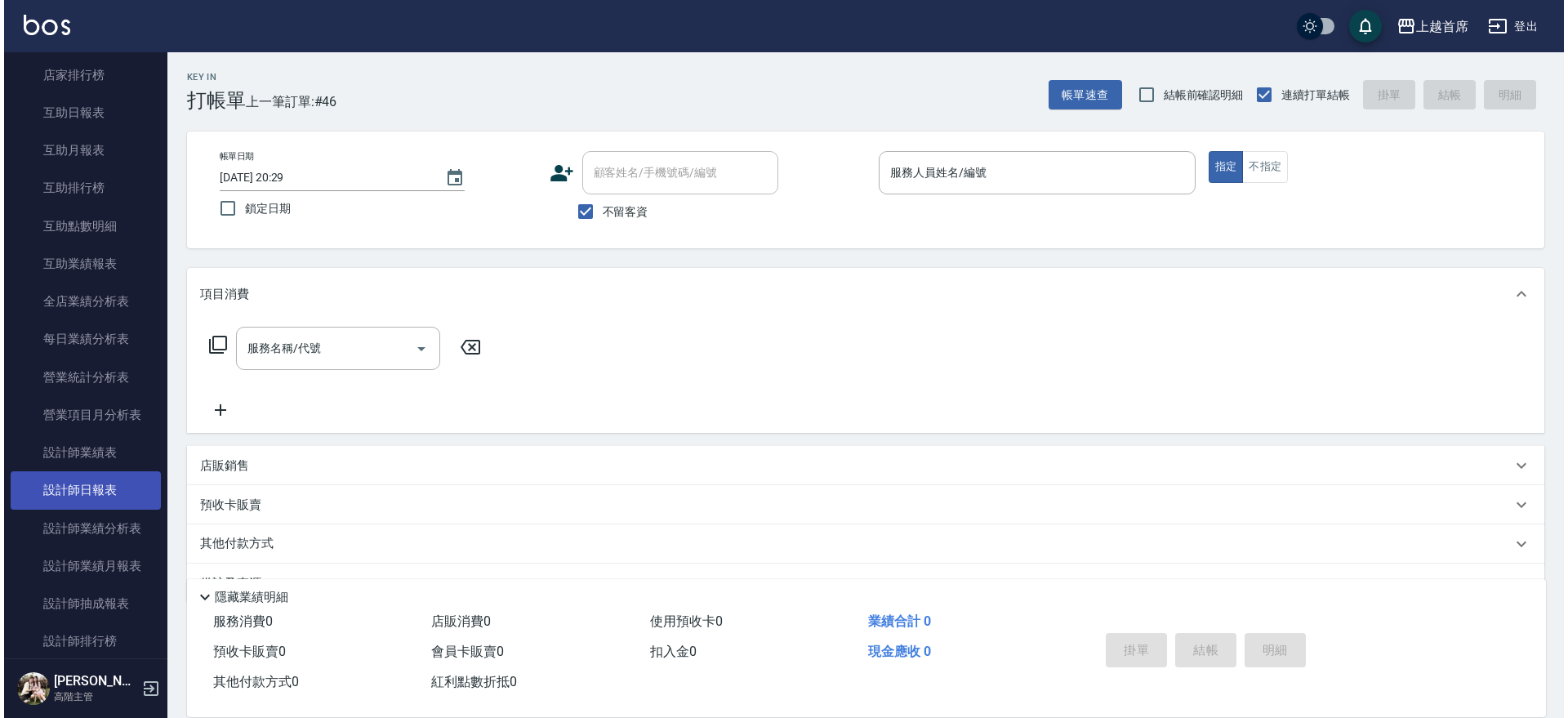
scroll to position [408, 0]
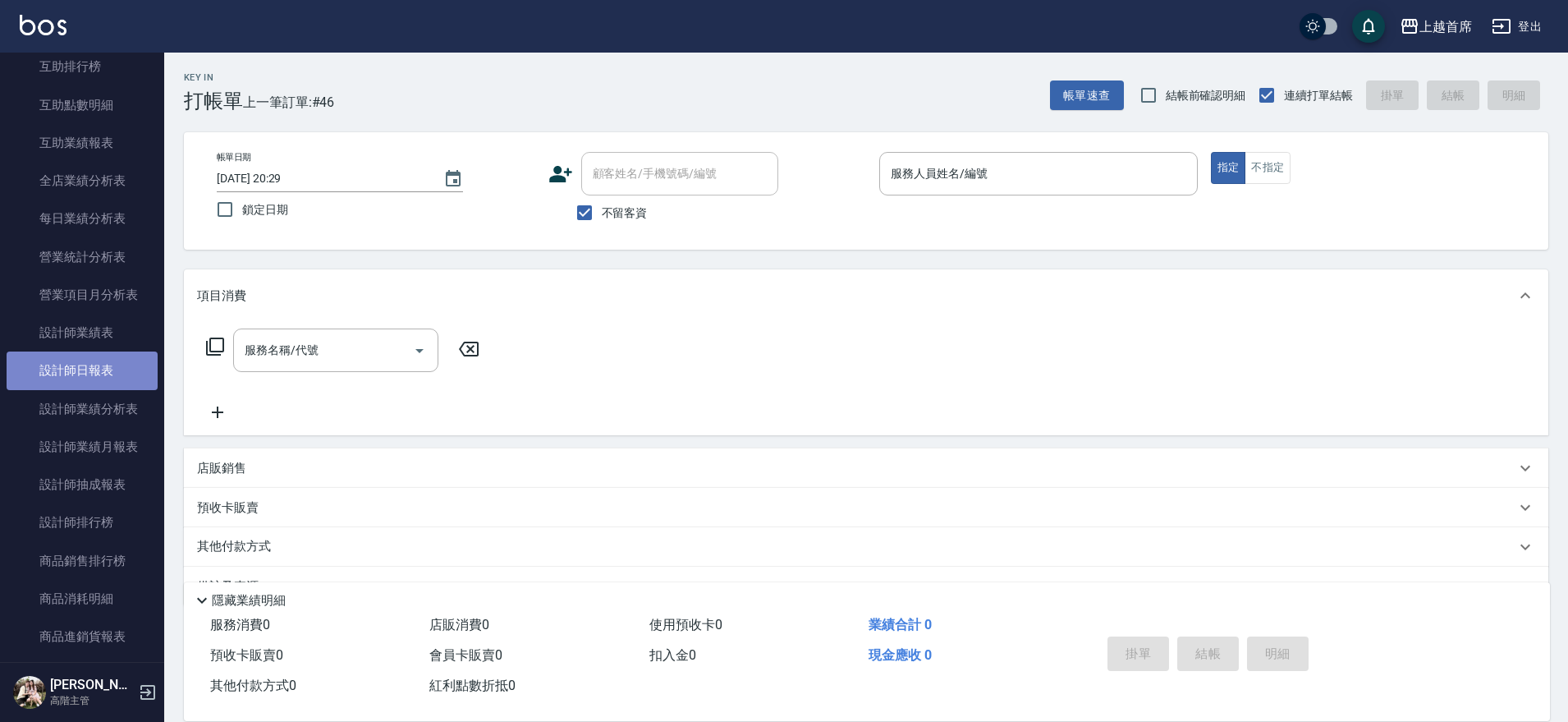
click at [97, 369] on link "設計師日報表" at bounding box center [81, 370] width 151 height 37
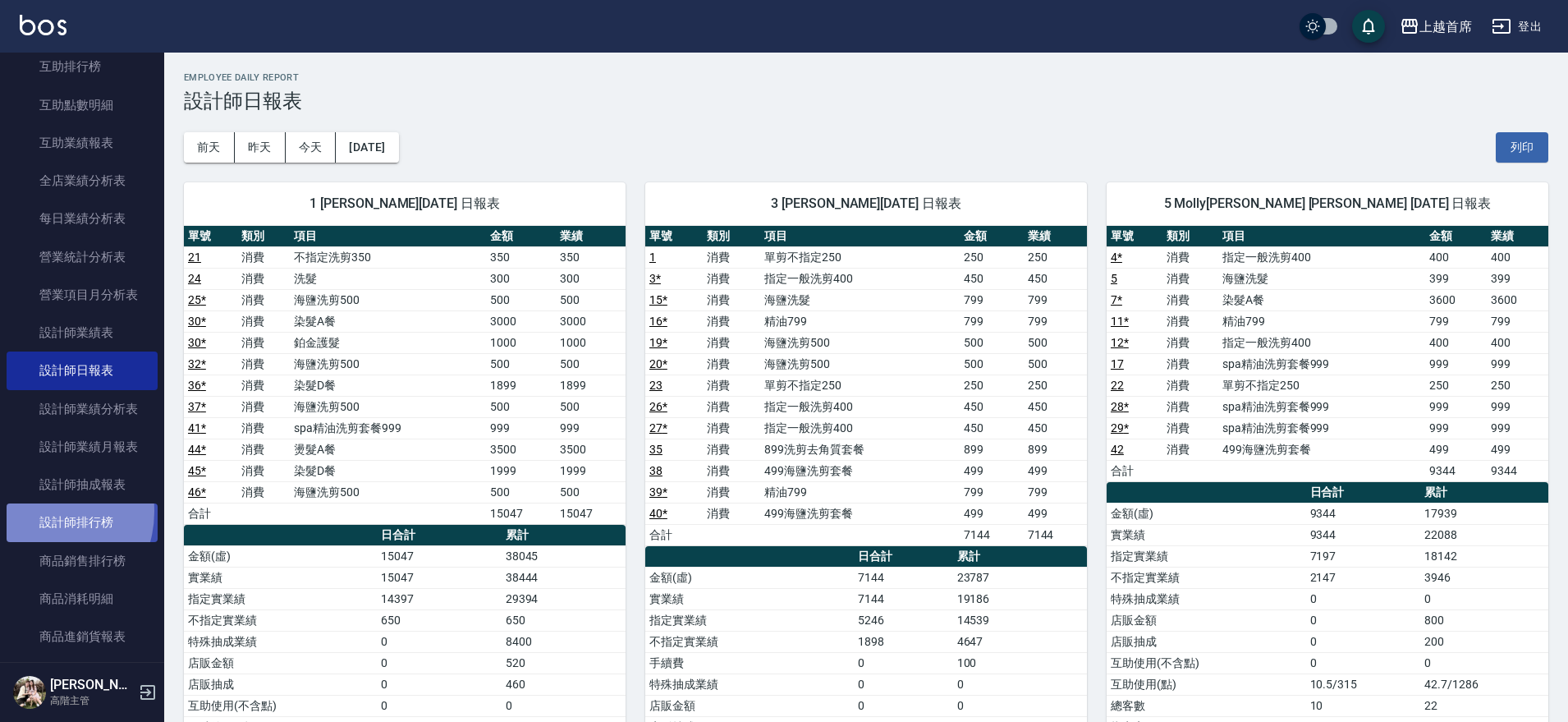
click at [39, 510] on link "設計師排行榜" at bounding box center [81, 522] width 151 height 37
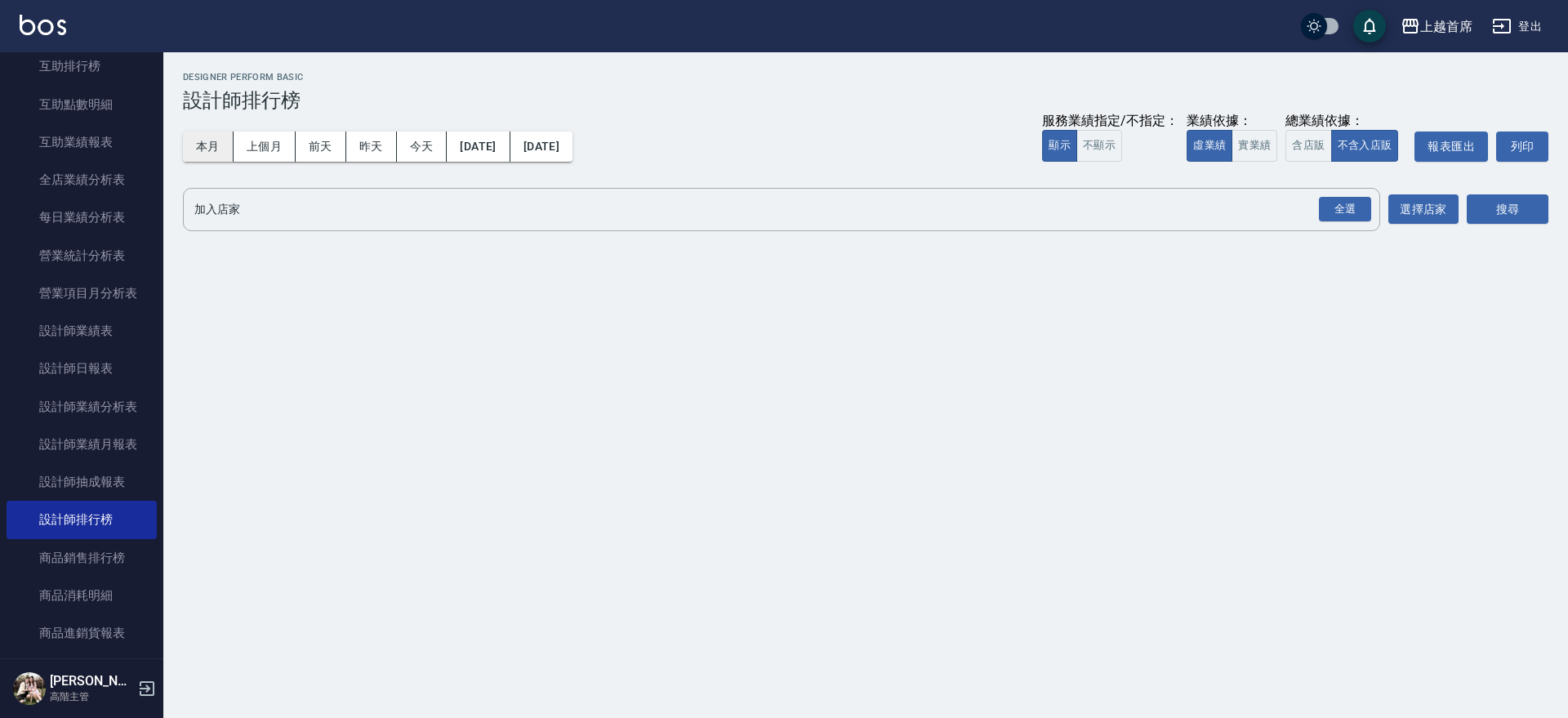
click at [211, 146] on button "本月" at bounding box center [208, 146] width 51 height 30
click at [1265, 148] on button "實業績" at bounding box center [1255, 146] width 46 height 32
click at [1309, 142] on button "含店販" at bounding box center [1308, 146] width 46 height 32
click at [1352, 208] on div "全選" at bounding box center [1344, 209] width 52 height 26
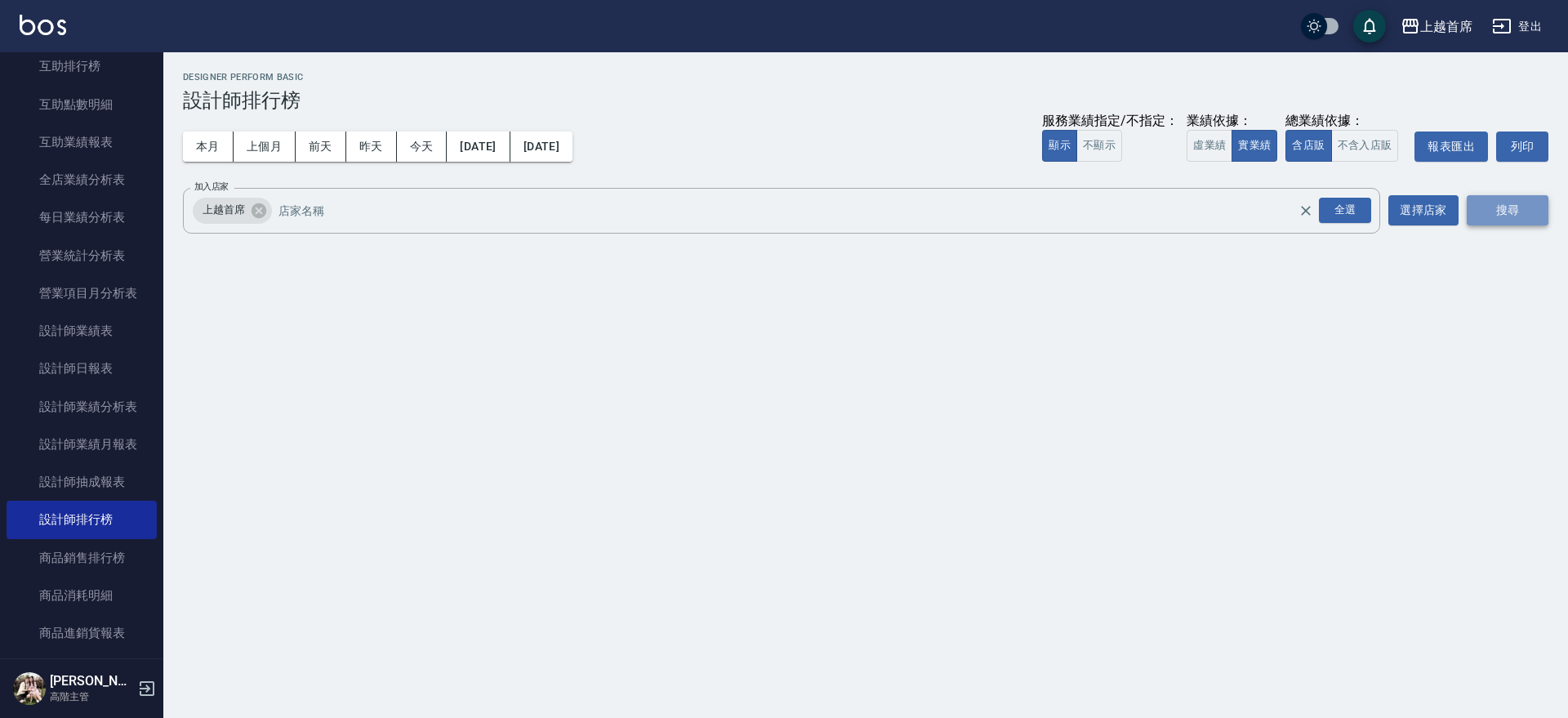
click at [1521, 208] on button "搜尋" at bounding box center [1508, 210] width 82 height 30
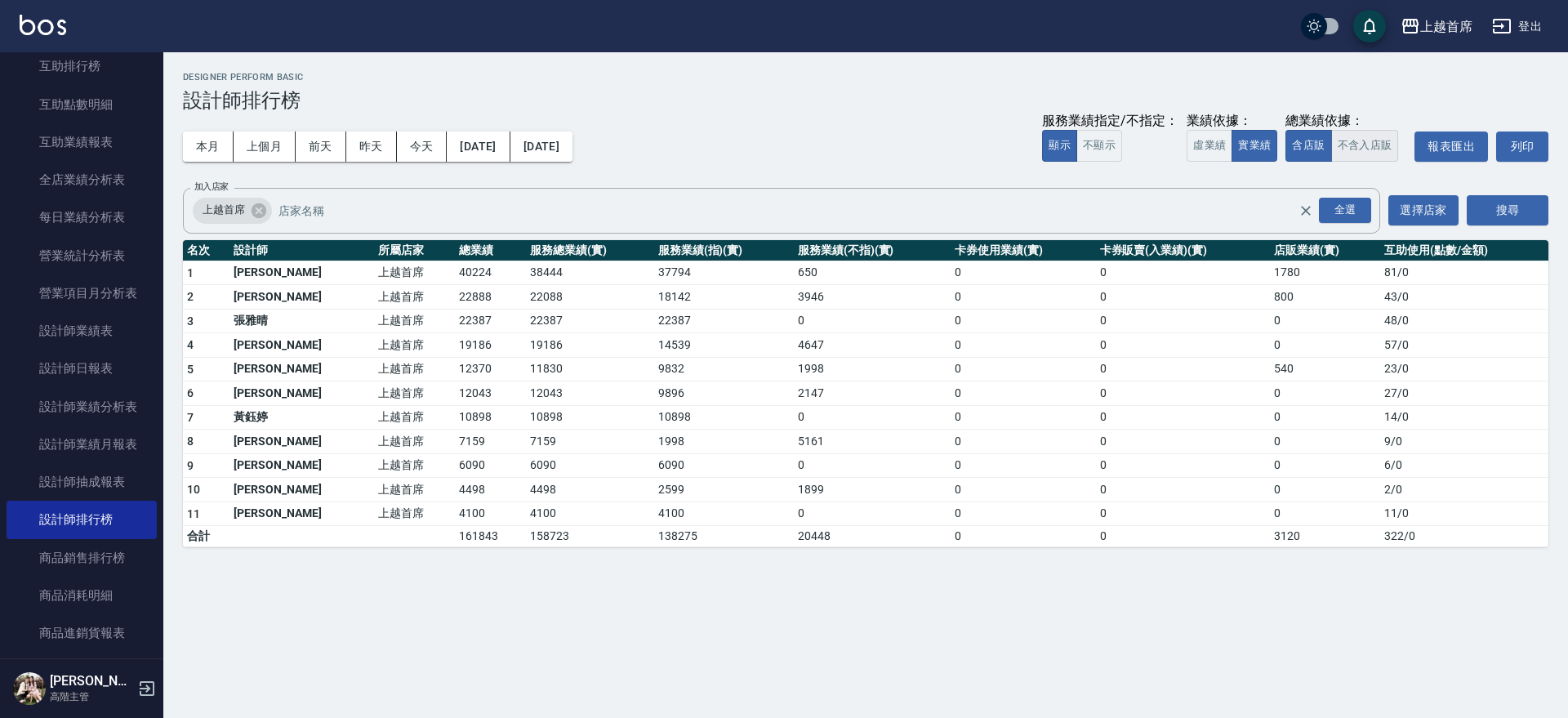
click at [1371, 153] on button "不含入店販" at bounding box center [1365, 146] width 67 height 32
click at [261, 140] on button "上個月" at bounding box center [264, 146] width 62 height 30
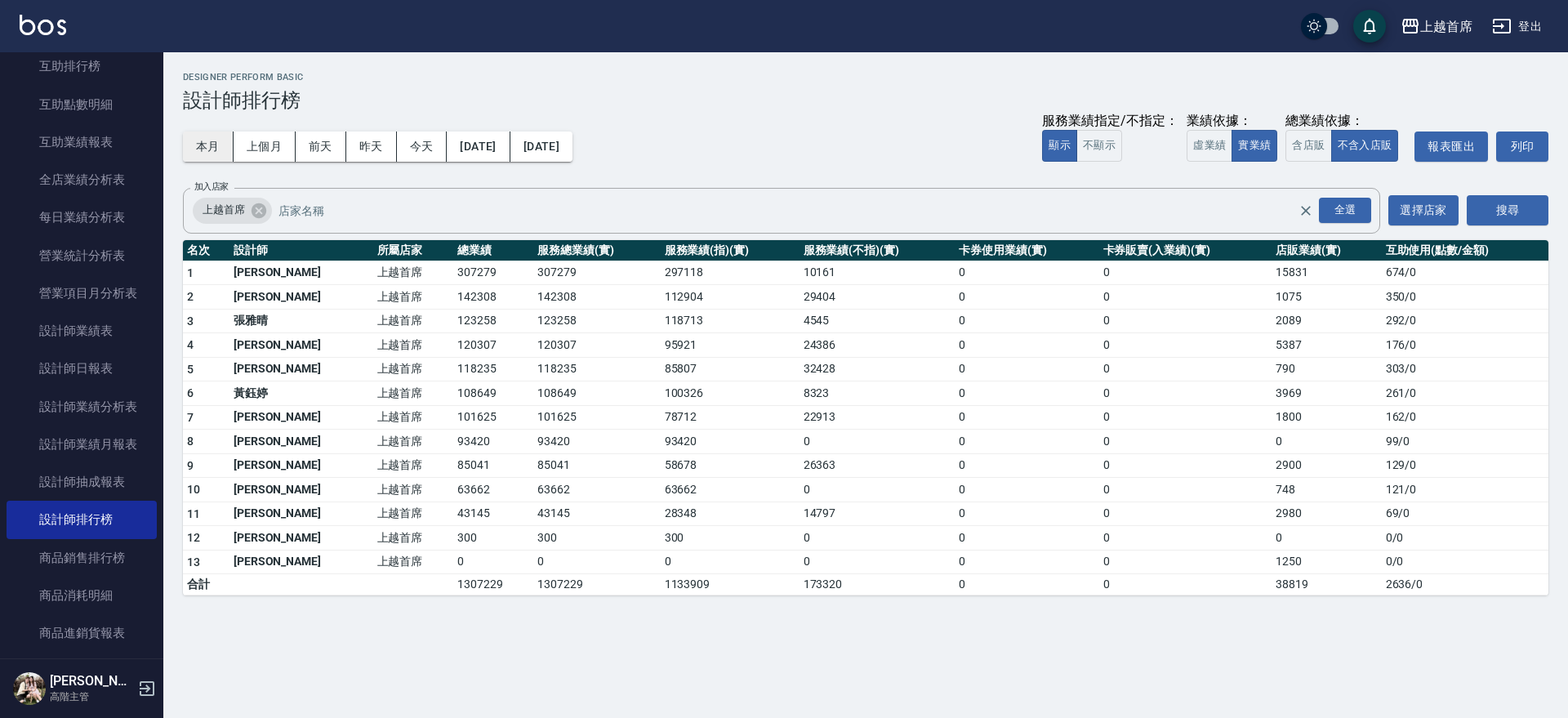
click at [217, 143] on button "本月" at bounding box center [208, 146] width 51 height 30
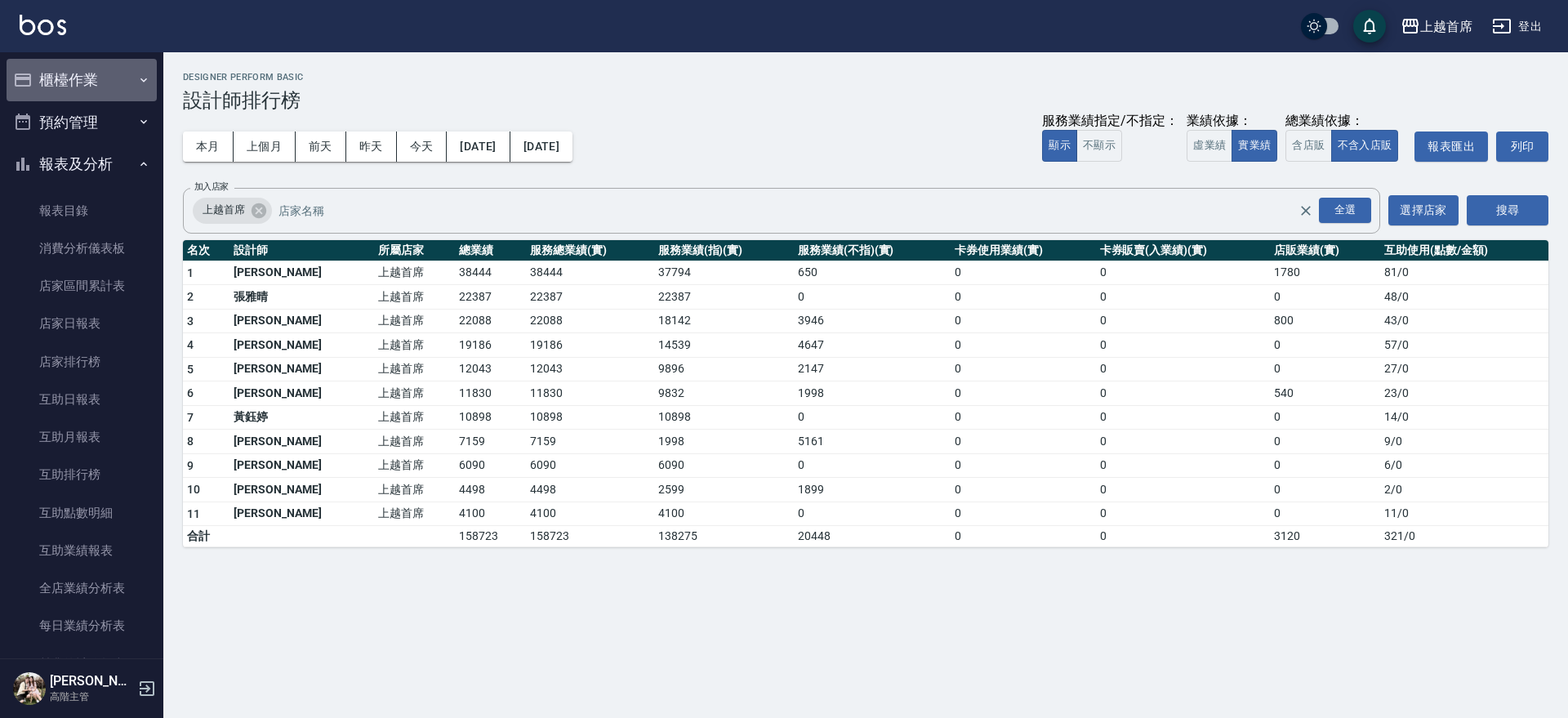
click at [96, 84] on button "櫃檯作業" at bounding box center [81, 80] width 150 height 43
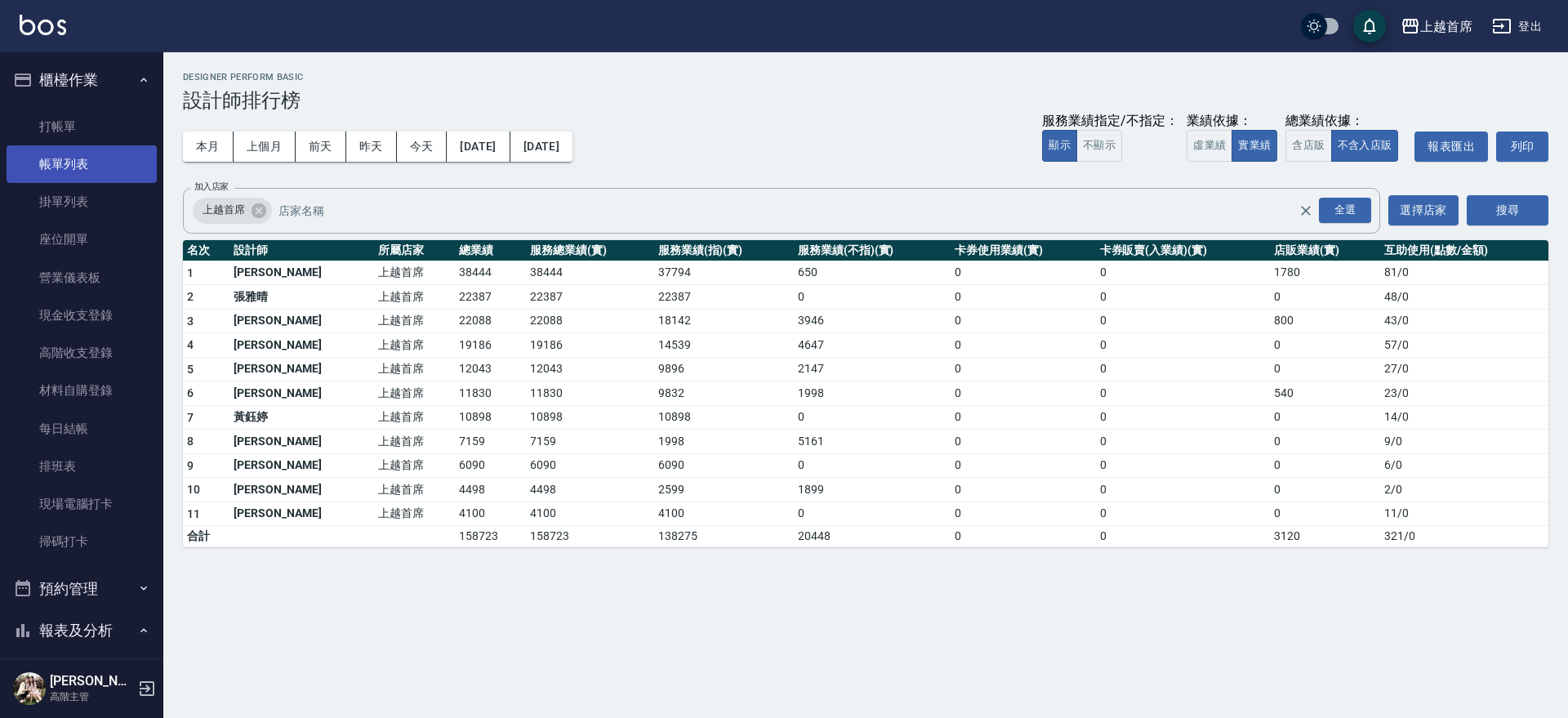
click at [115, 150] on link "帳單列表" at bounding box center [81, 164] width 150 height 37
click at [98, 138] on link "打帳單" at bounding box center [81, 126] width 150 height 37
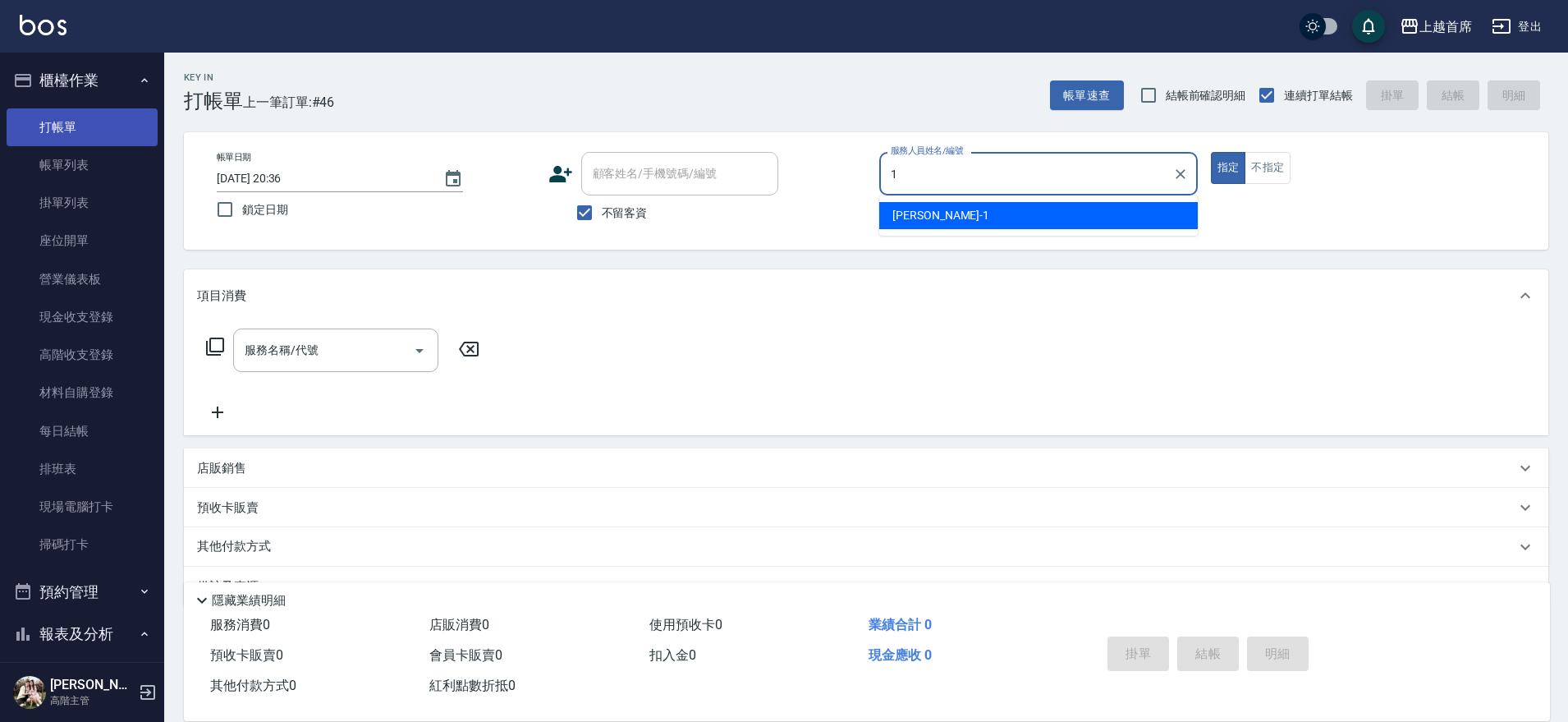
type input "[PERSON_NAME]-1"
type button "true"
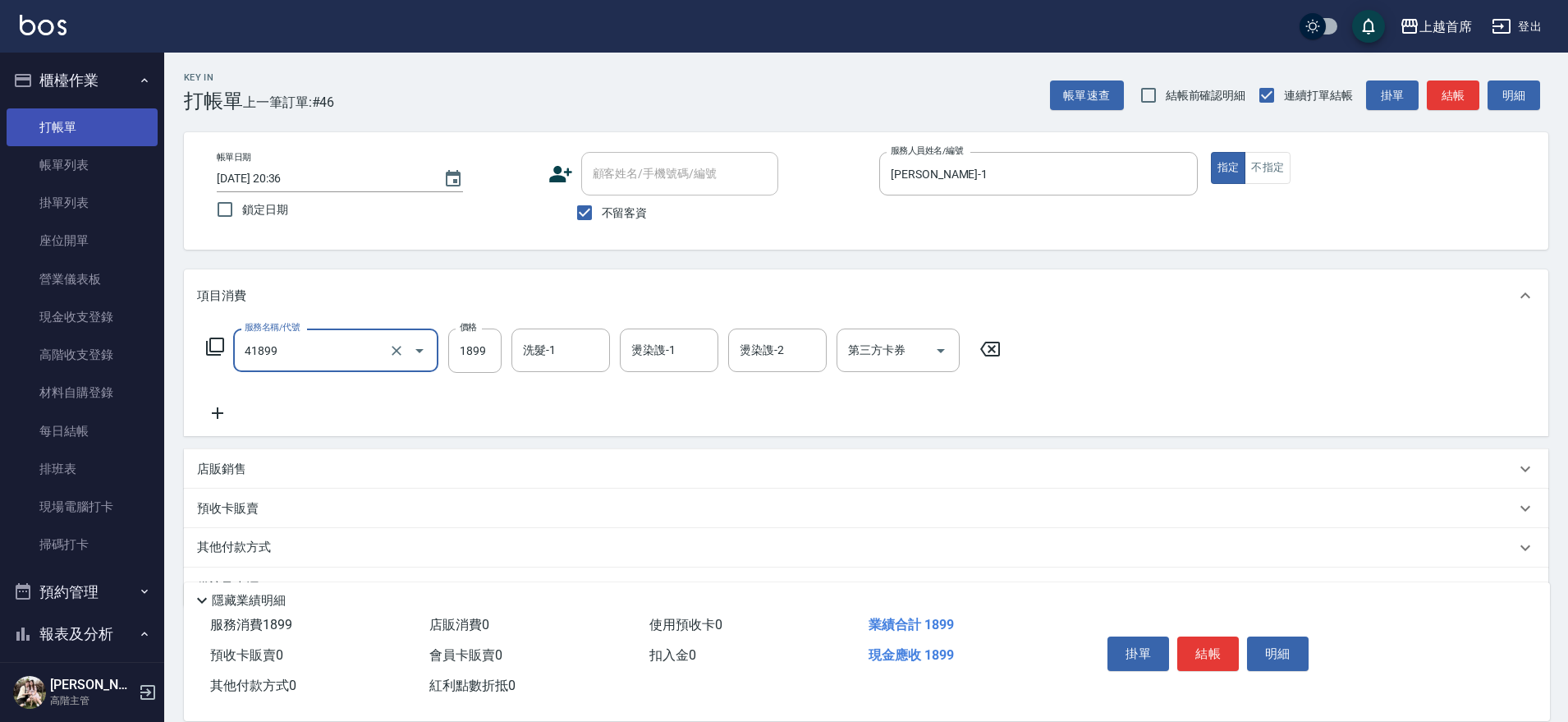
type input "染髮D餐(41899)"
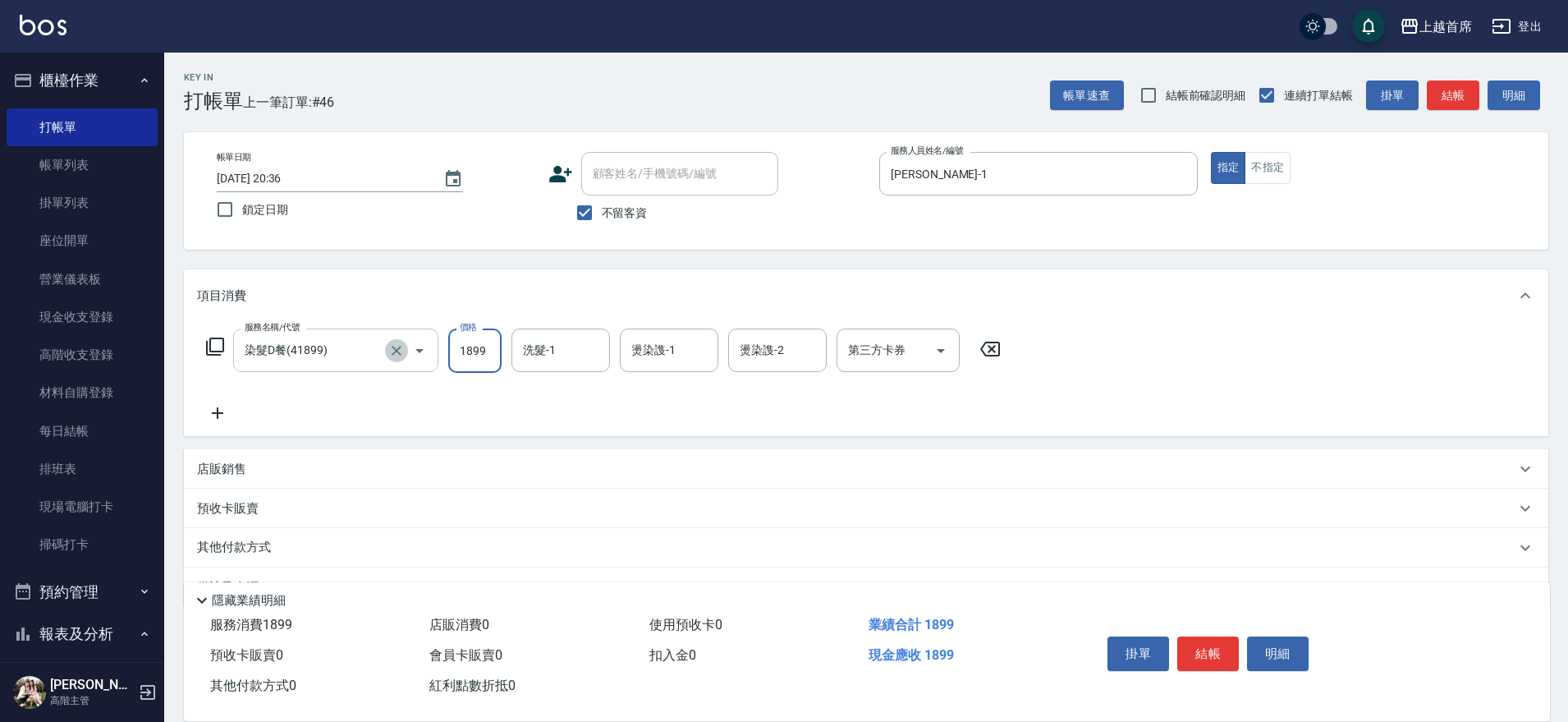
click at [397, 353] on icon "Clear" at bounding box center [396, 351] width 16 height 16
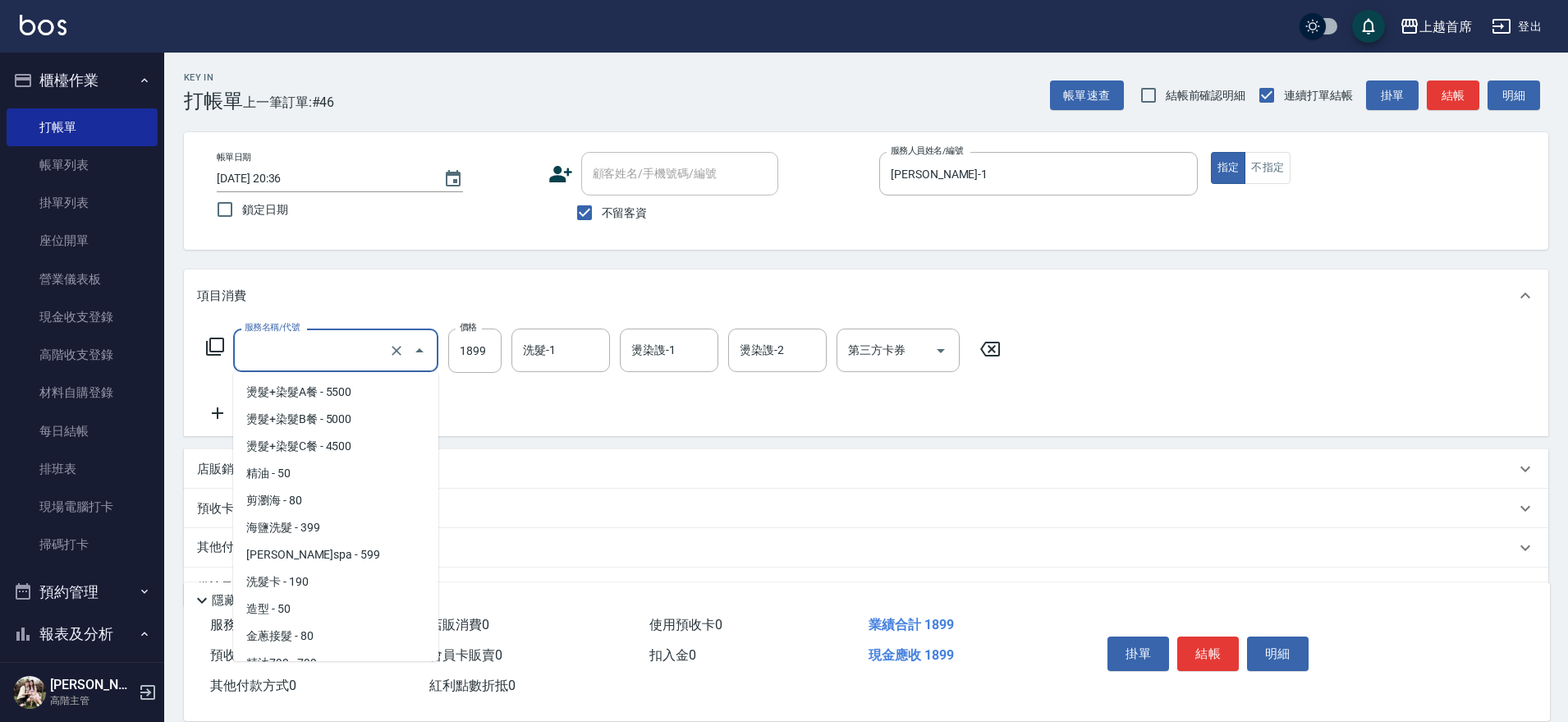
click at [353, 359] on input "服務名稱/代號" at bounding box center [313, 350] width 144 height 29
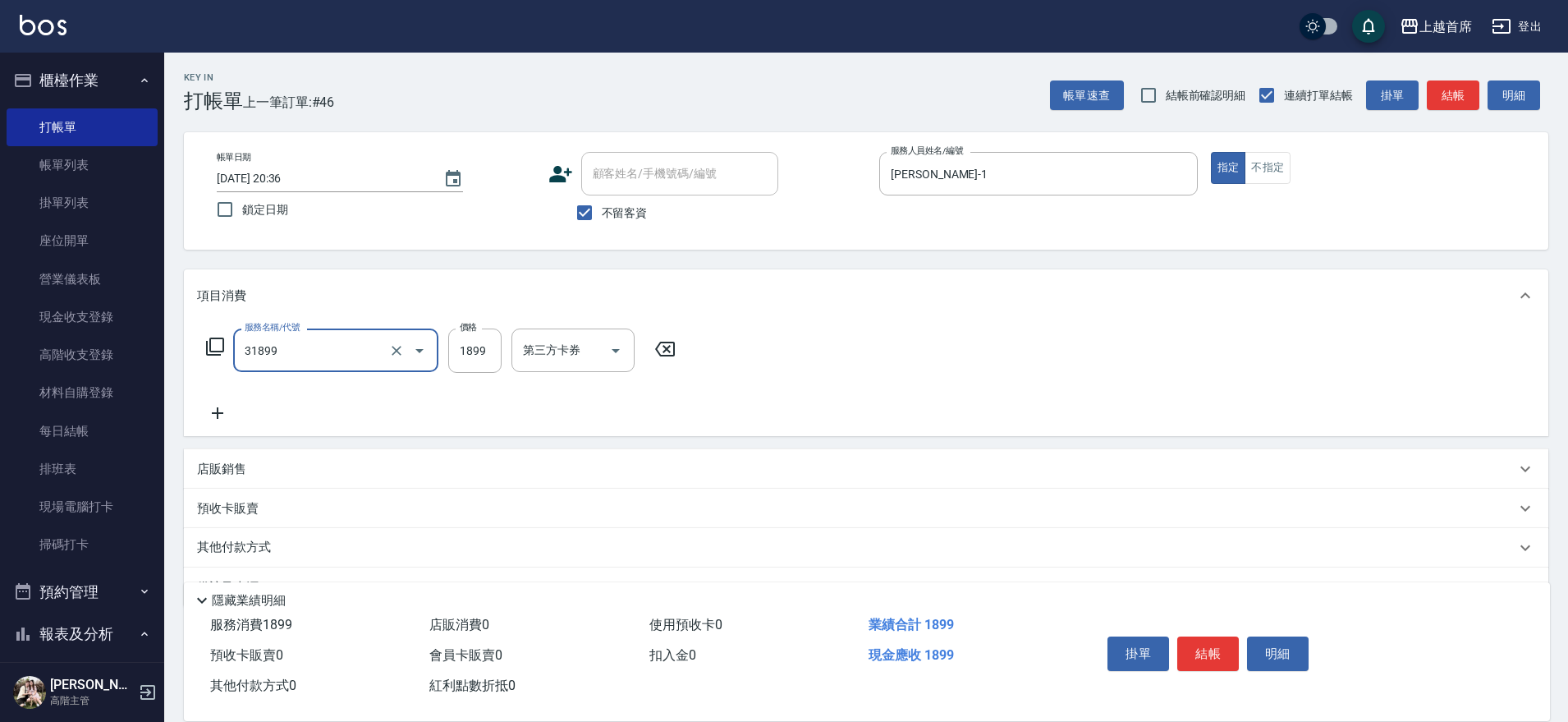
type input "燙髮D餐(31899)"
type input "1999"
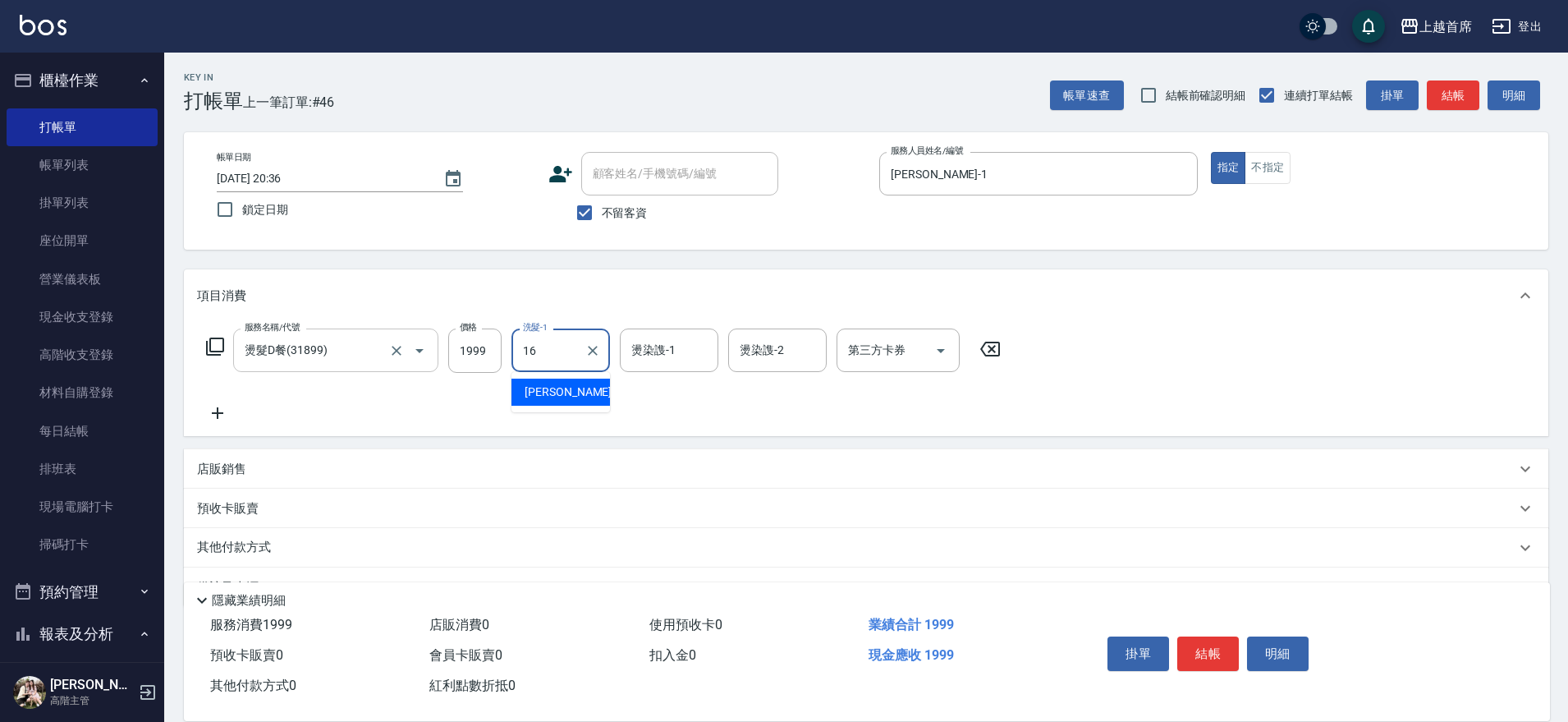
type input "[PERSON_NAME]-16"
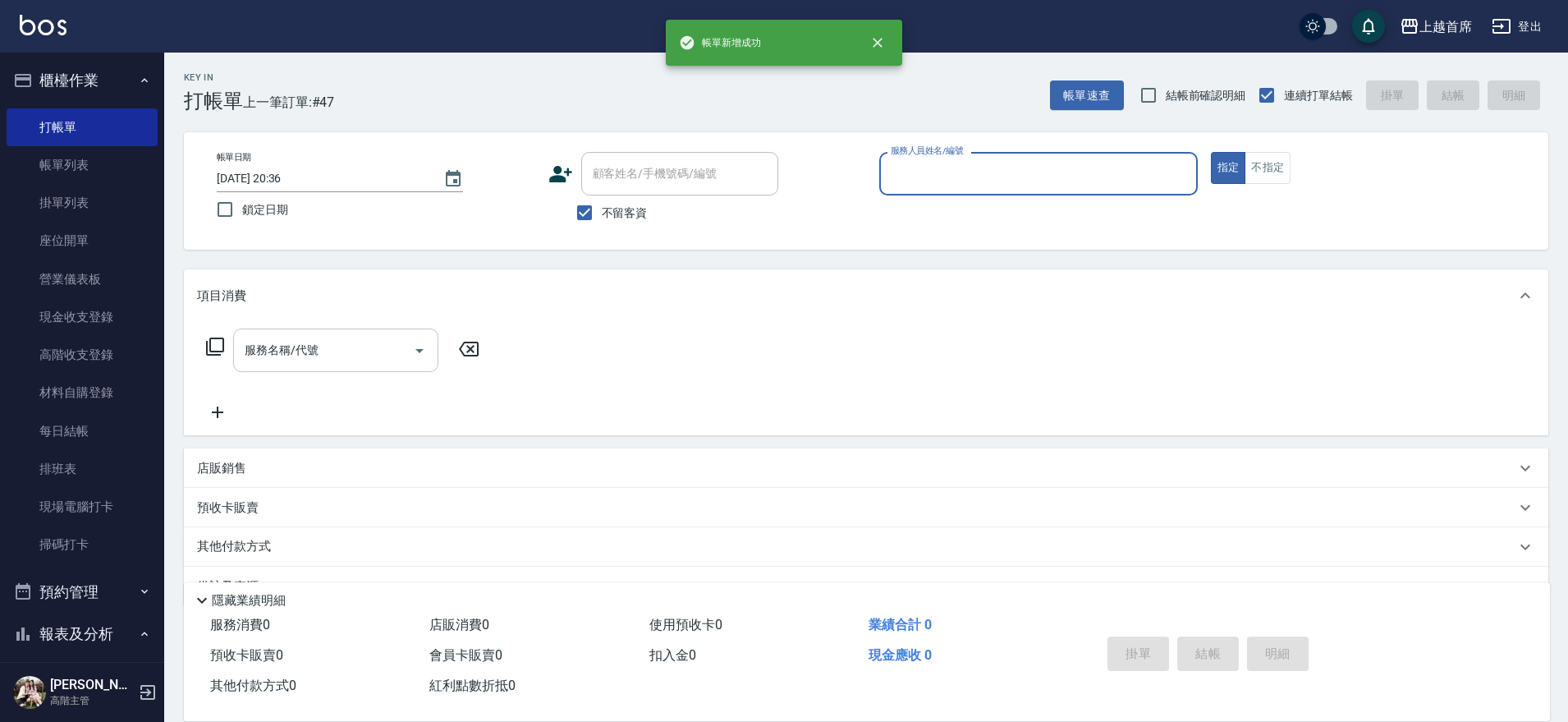
type input "3"
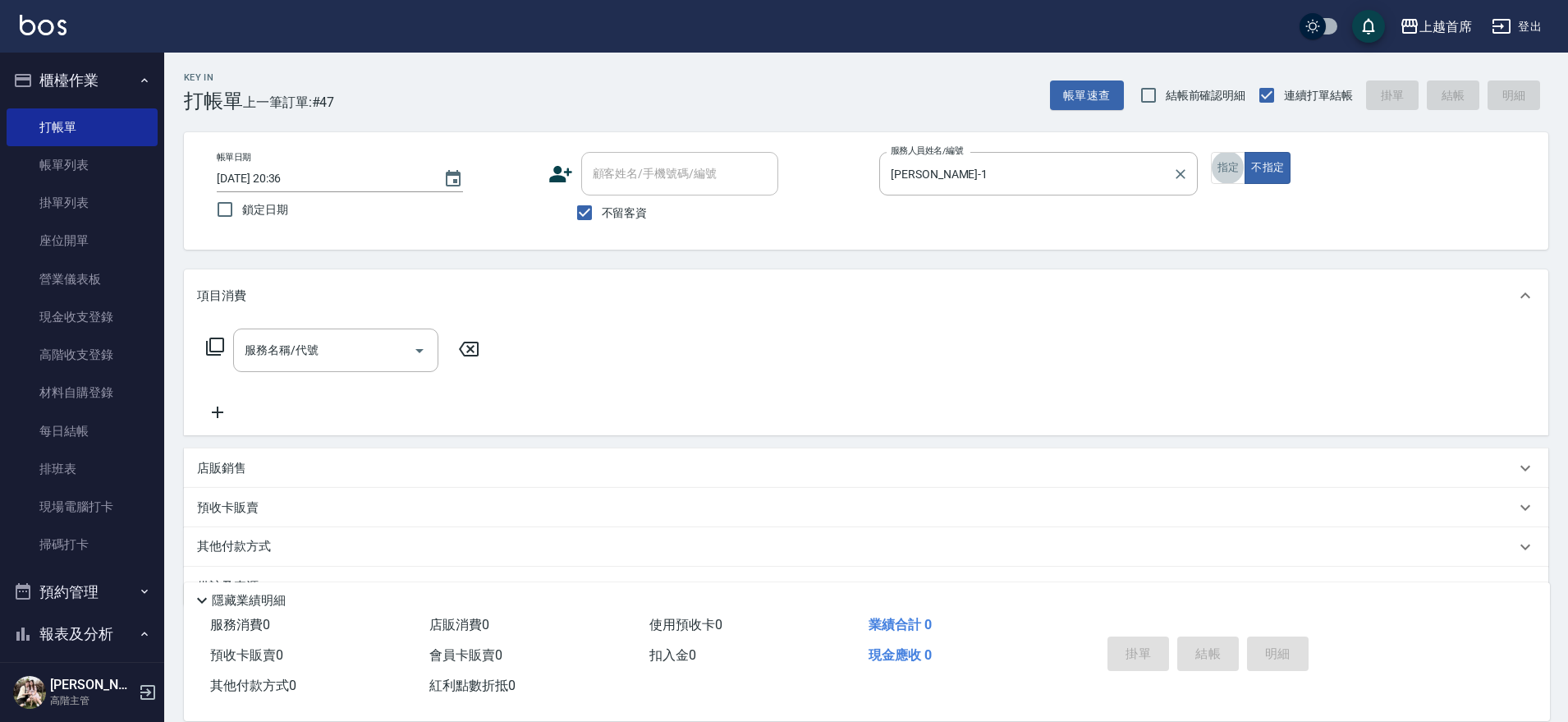
click at [931, 154] on label "服務人員姓名/編號" at bounding box center [926, 151] width 72 height 12
click at [931, 160] on input "[PERSON_NAME]-1" at bounding box center [1026, 174] width 279 height 29
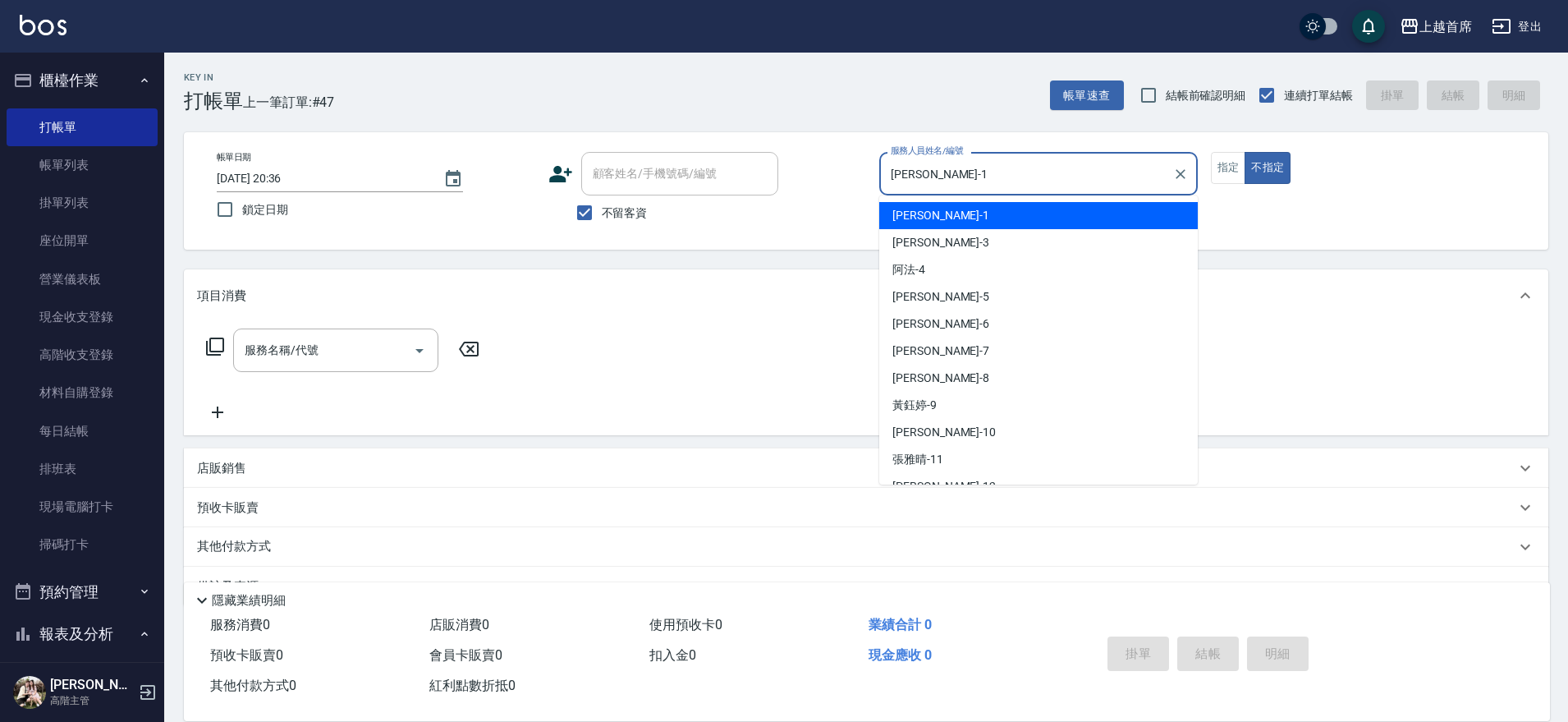
drag, startPoint x: 936, startPoint y: 179, endPoint x: 788, endPoint y: 168, distance: 148.4
click at [803, 169] on div "帳單日期 [DATE] 20:36 鎖定日期 顧客姓名/手機號碼/編號 顧客姓名/手機號碼/編號 不留客資 服務人員姓名/編號 [PERSON_NAME]-1…" at bounding box center [865, 190] width 1325 height 78
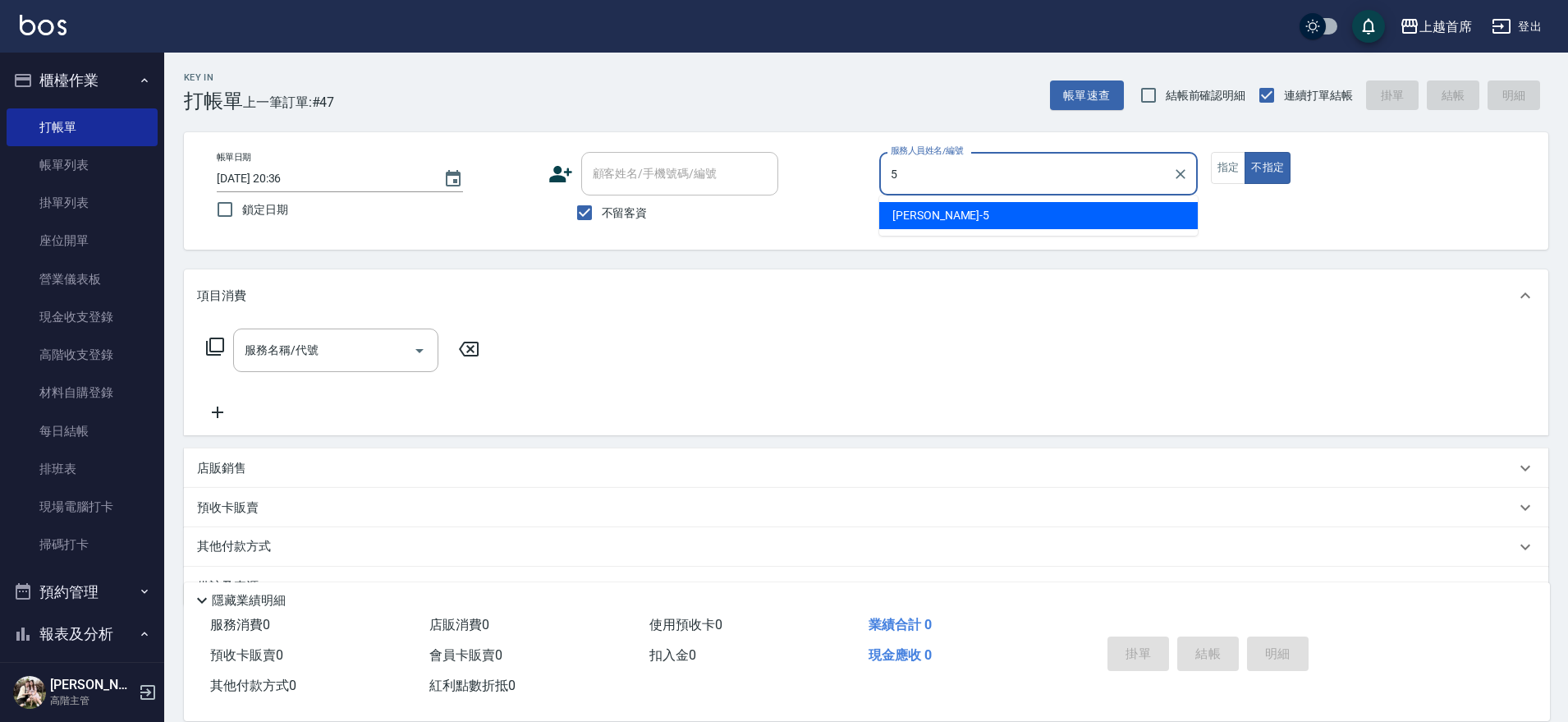
type input "[PERSON_NAME]-5"
type button "false"
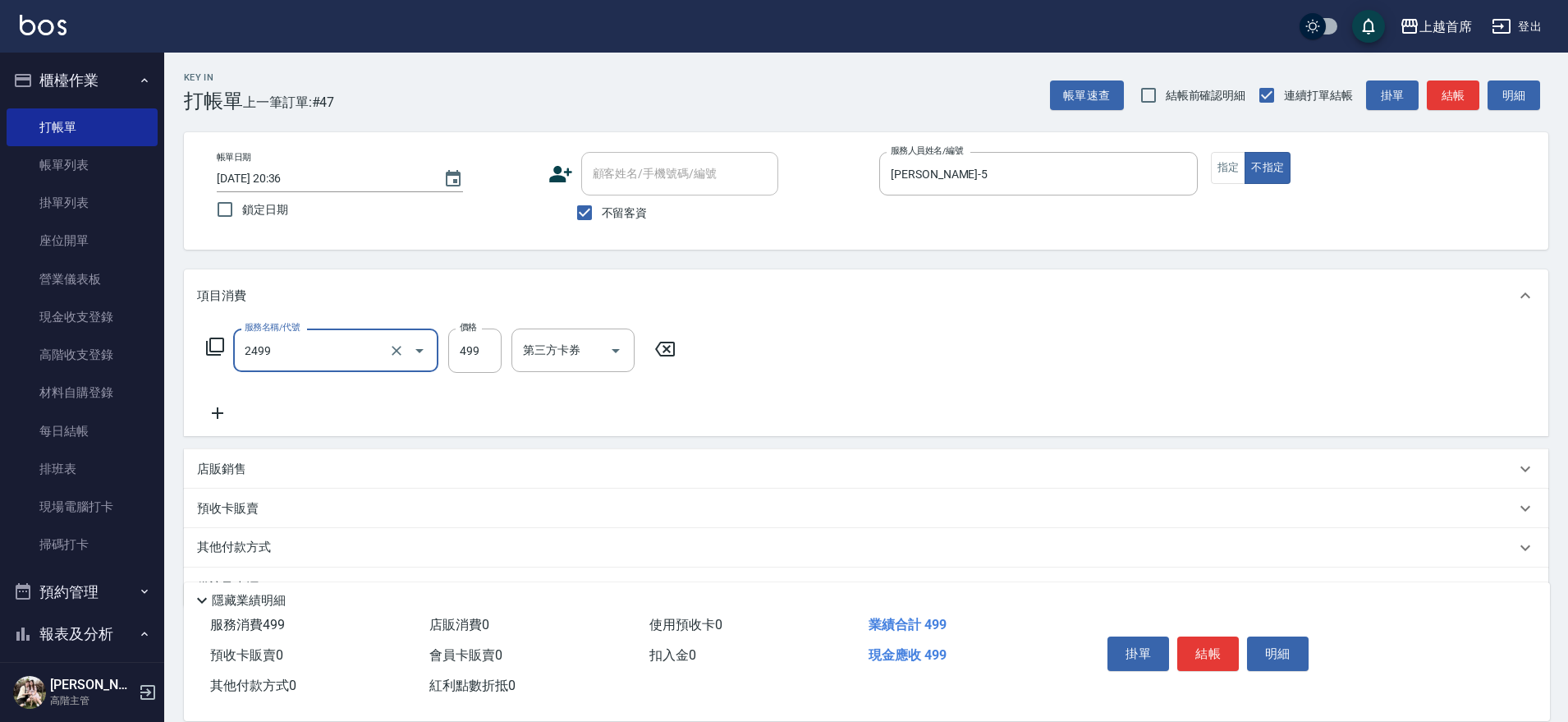
type input "499海鹽洗剪套餐(2499)"
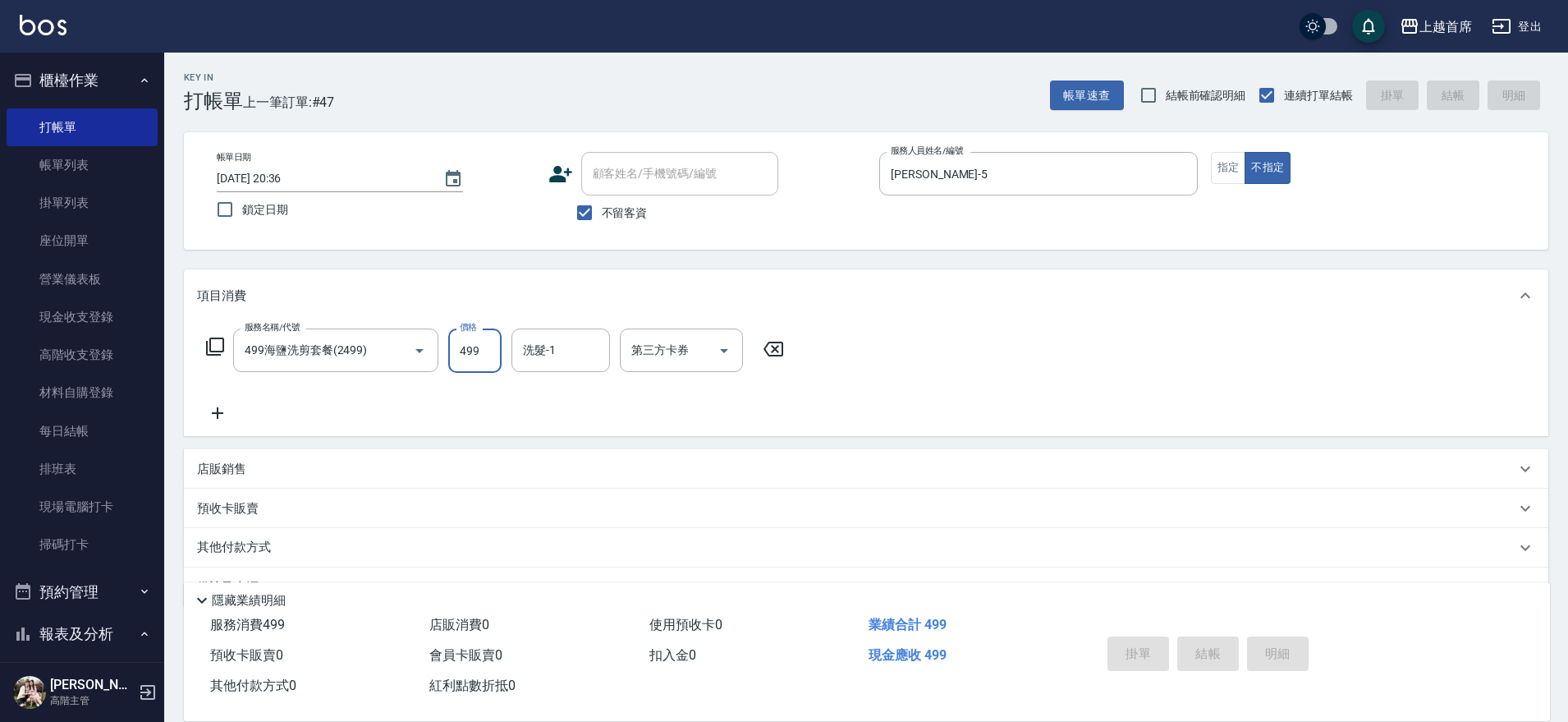
type input "[DATE] 20:37"
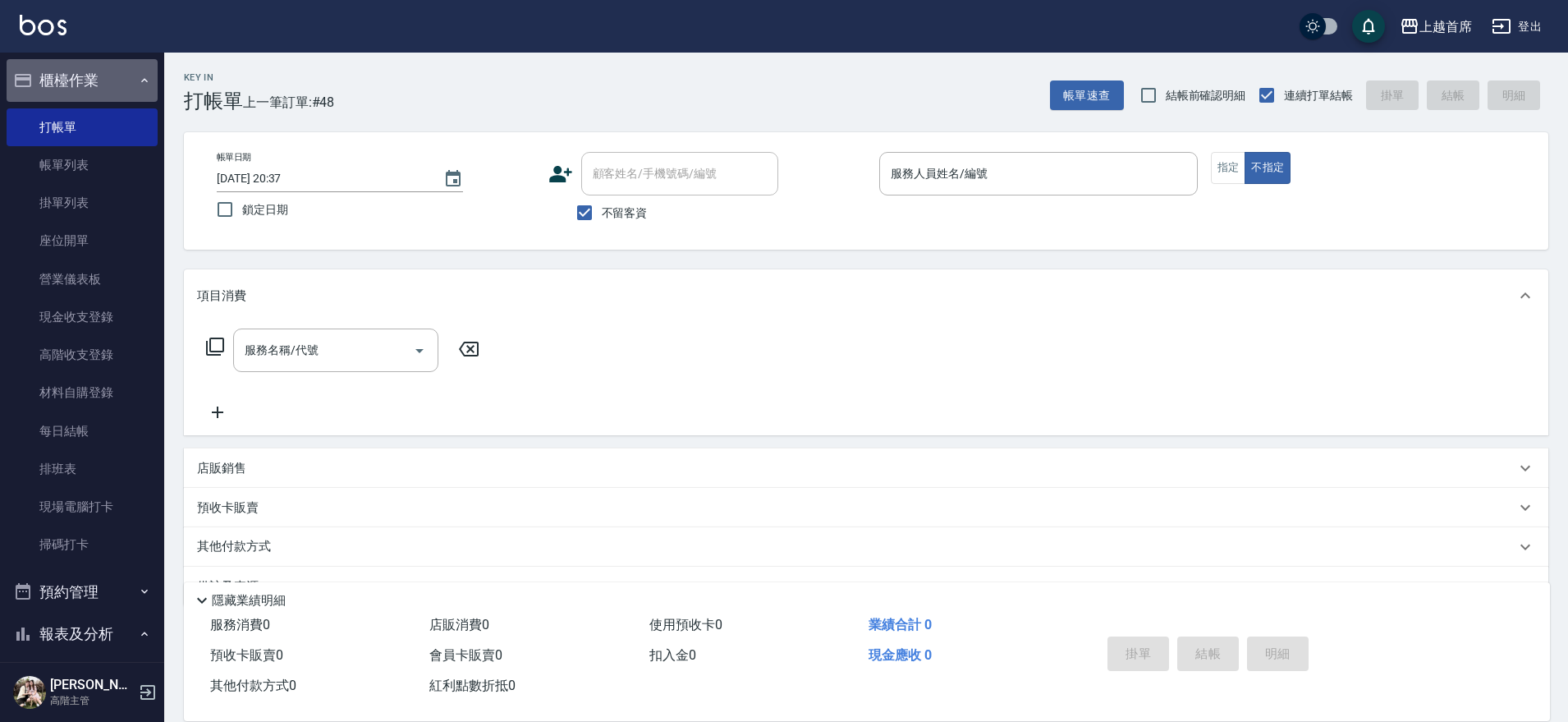
click at [99, 81] on button "櫃檯作業" at bounding box center [81, 80] width 151 height 43
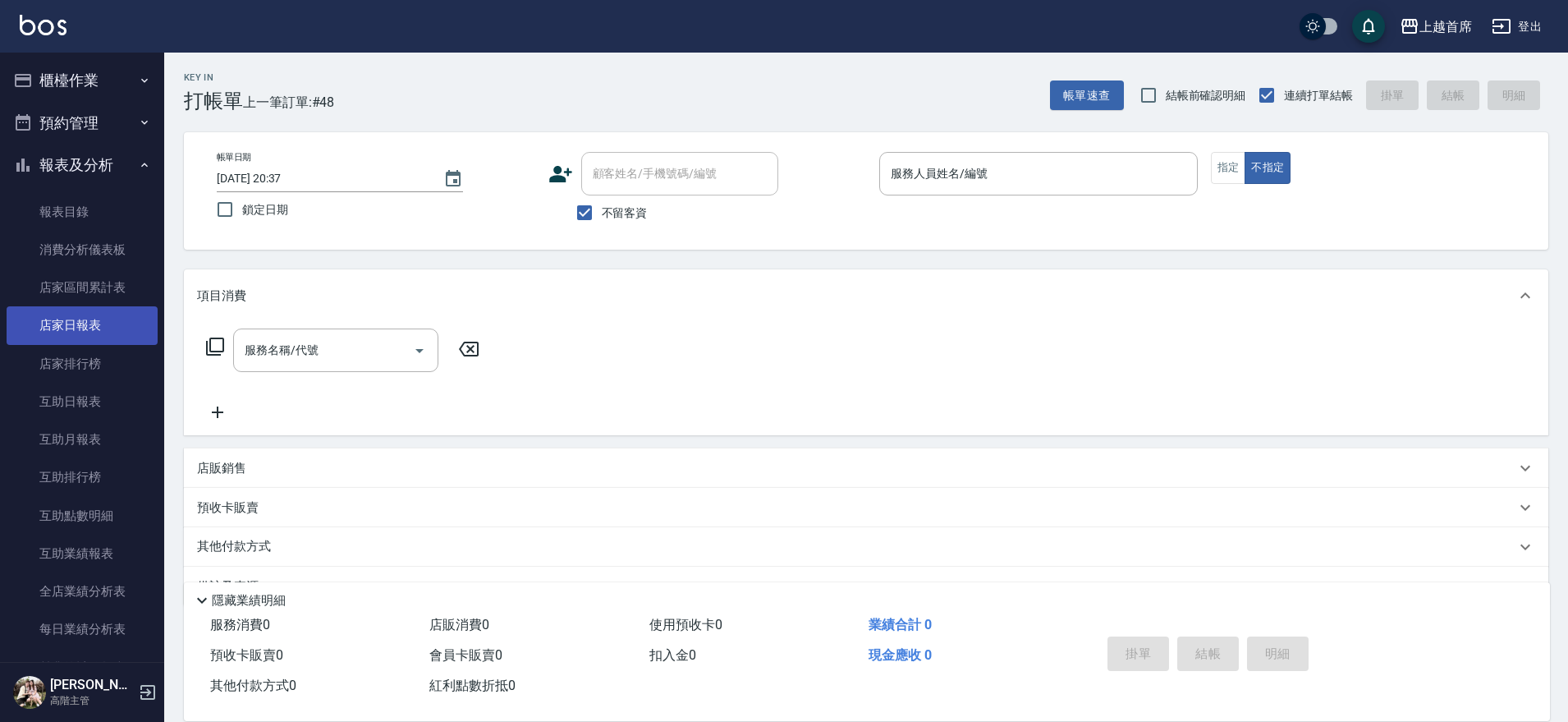
click at [88, 324] on link "店家日報表" at bounding box center [81, 325] width 151 height 37
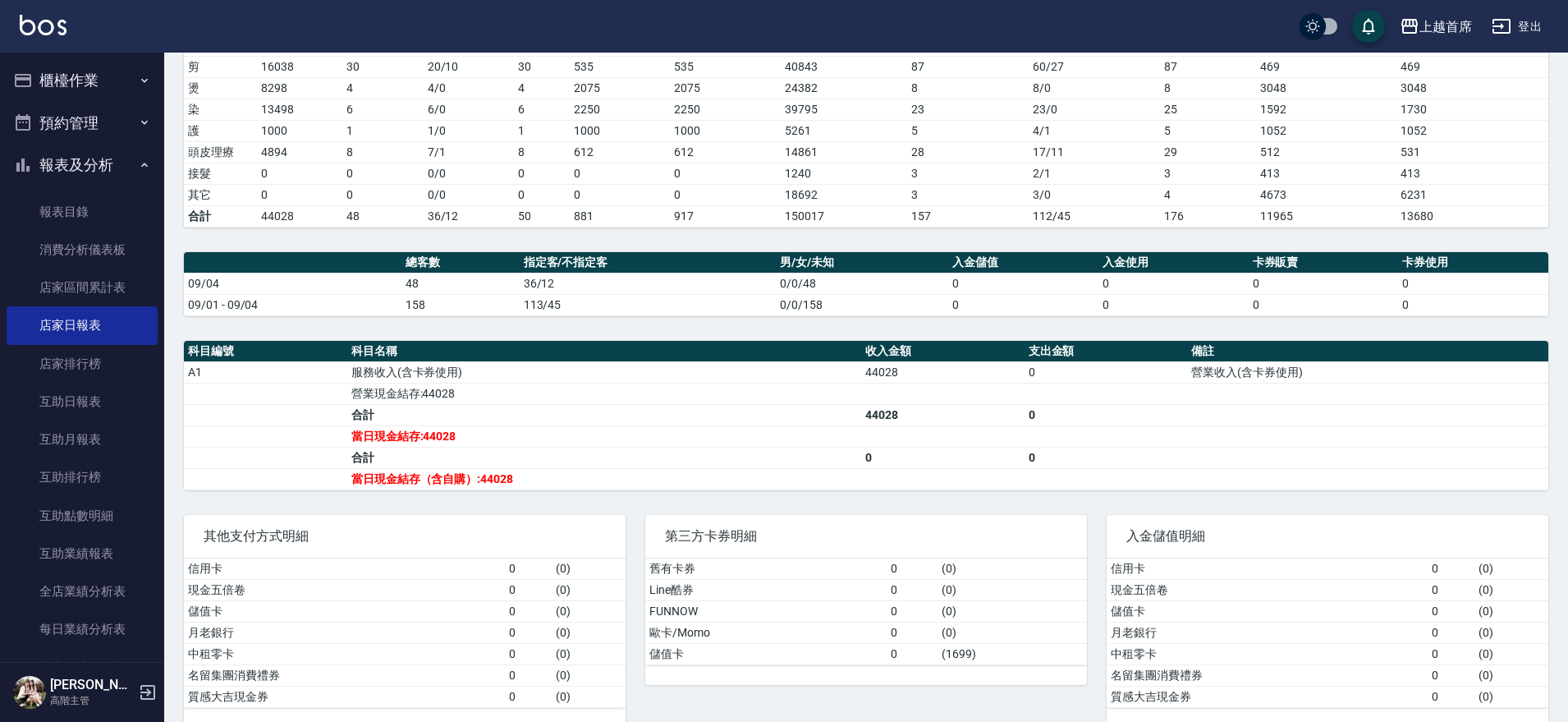
scroll to position [300, 0]
